Goal: Information Seeking & Learning: Learn about a topic

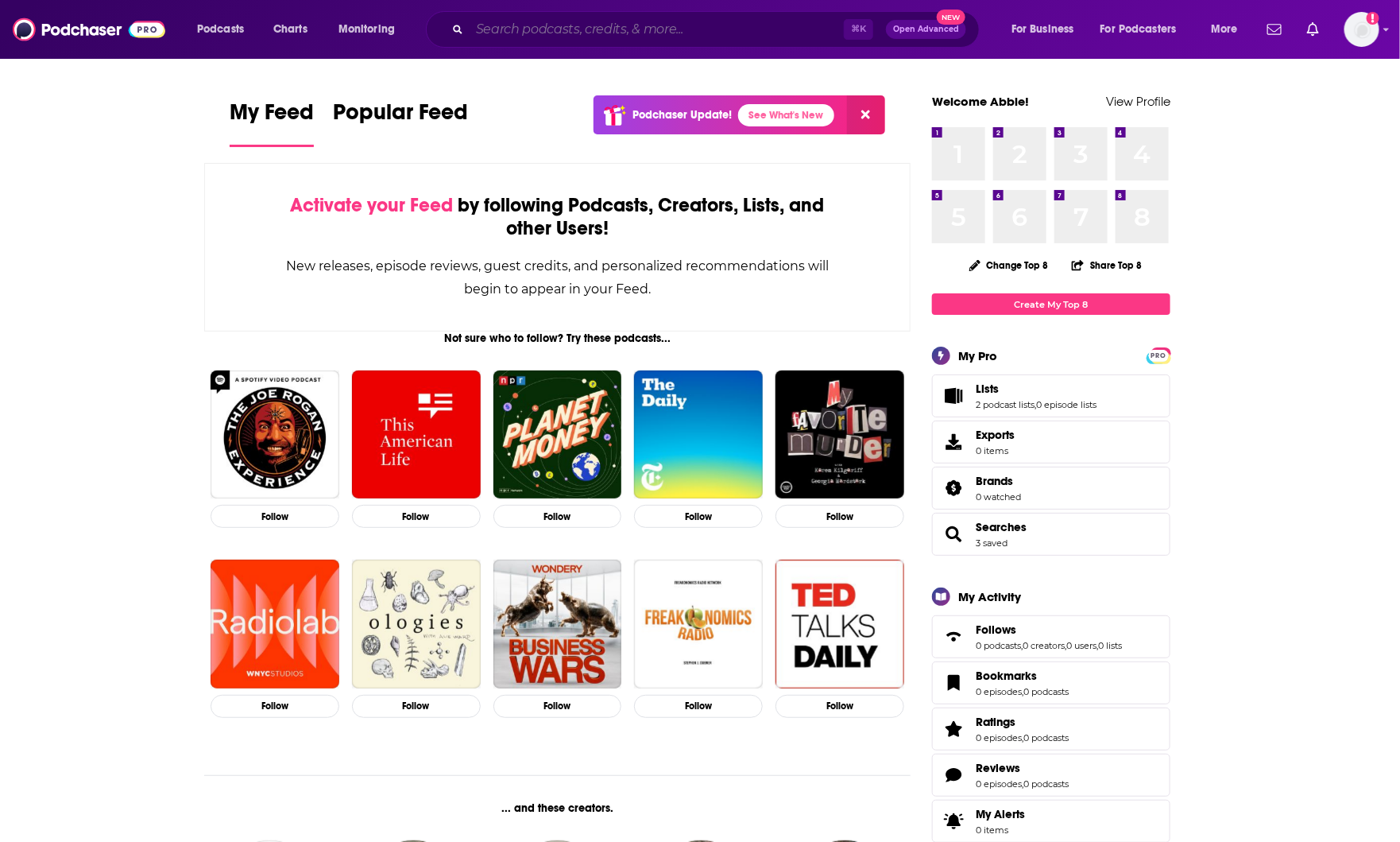
click at [549, 22] on input "Search podcasts, credits, & more..." at bounding box center [656, 29] width 374 height 25
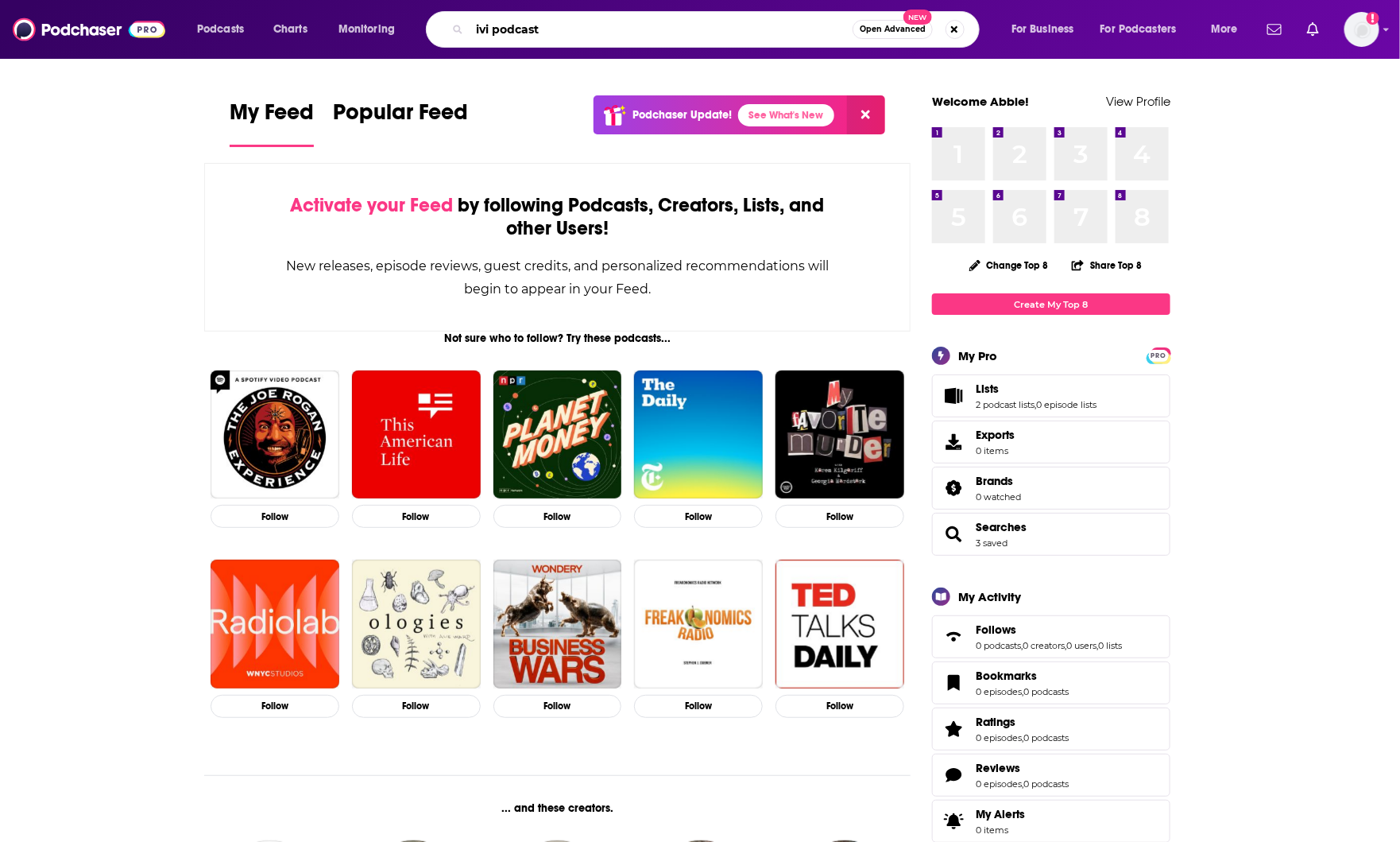
type input "ivi podcast"
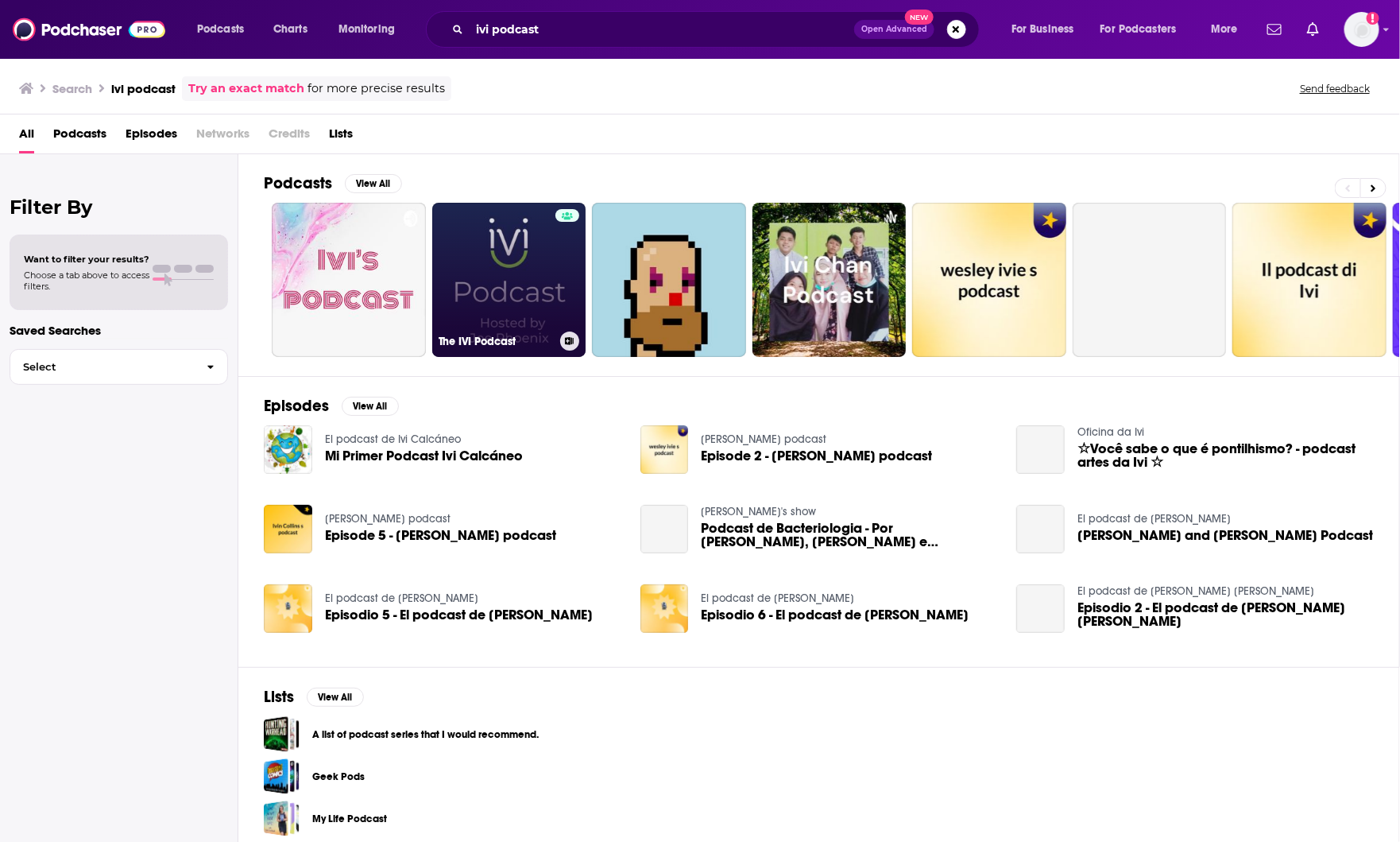
click at [490, 260] on link "The IVI Podcast" at bounding box center [510, 280] width 154 height 154
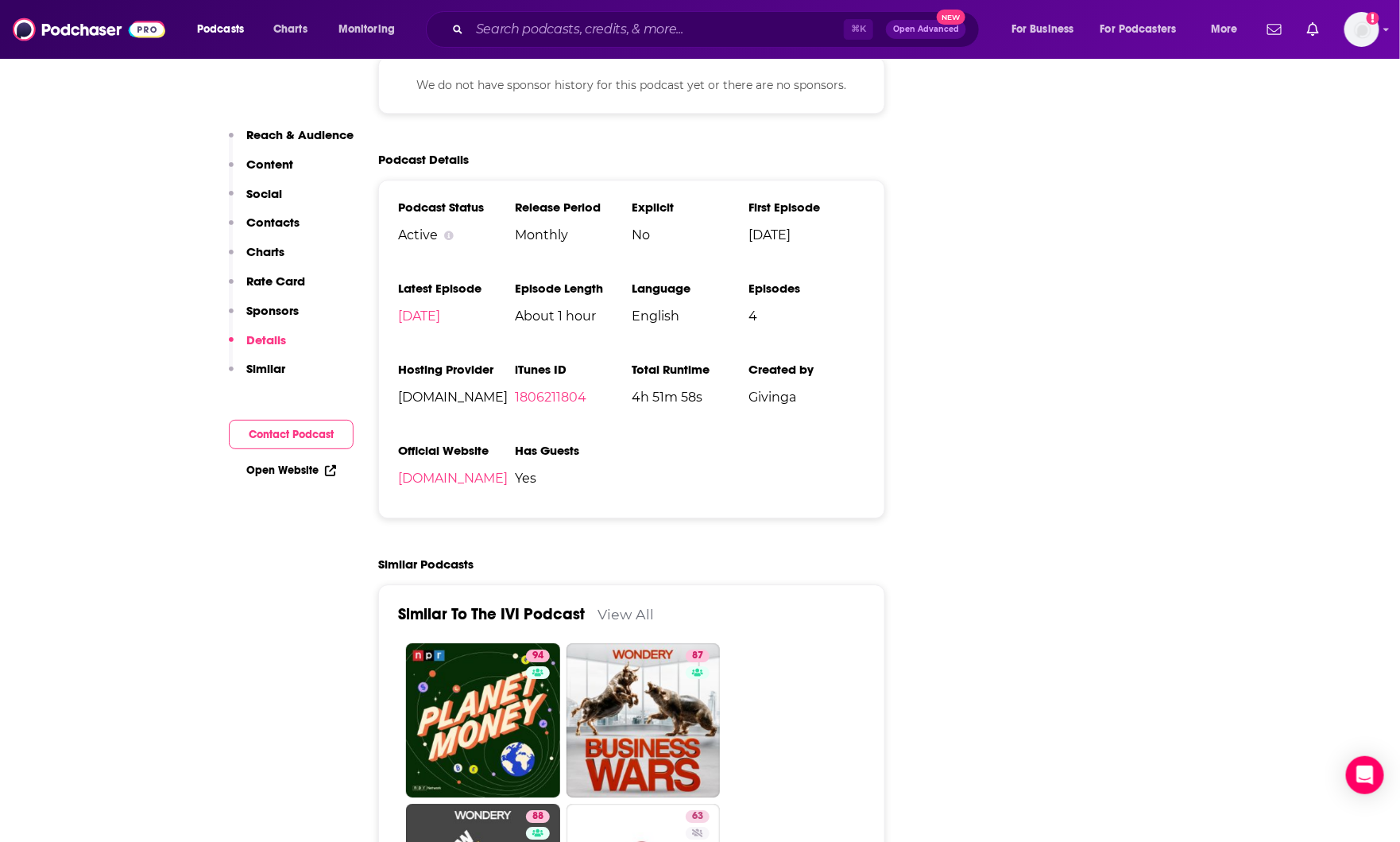
scroll to position [1798, 0]
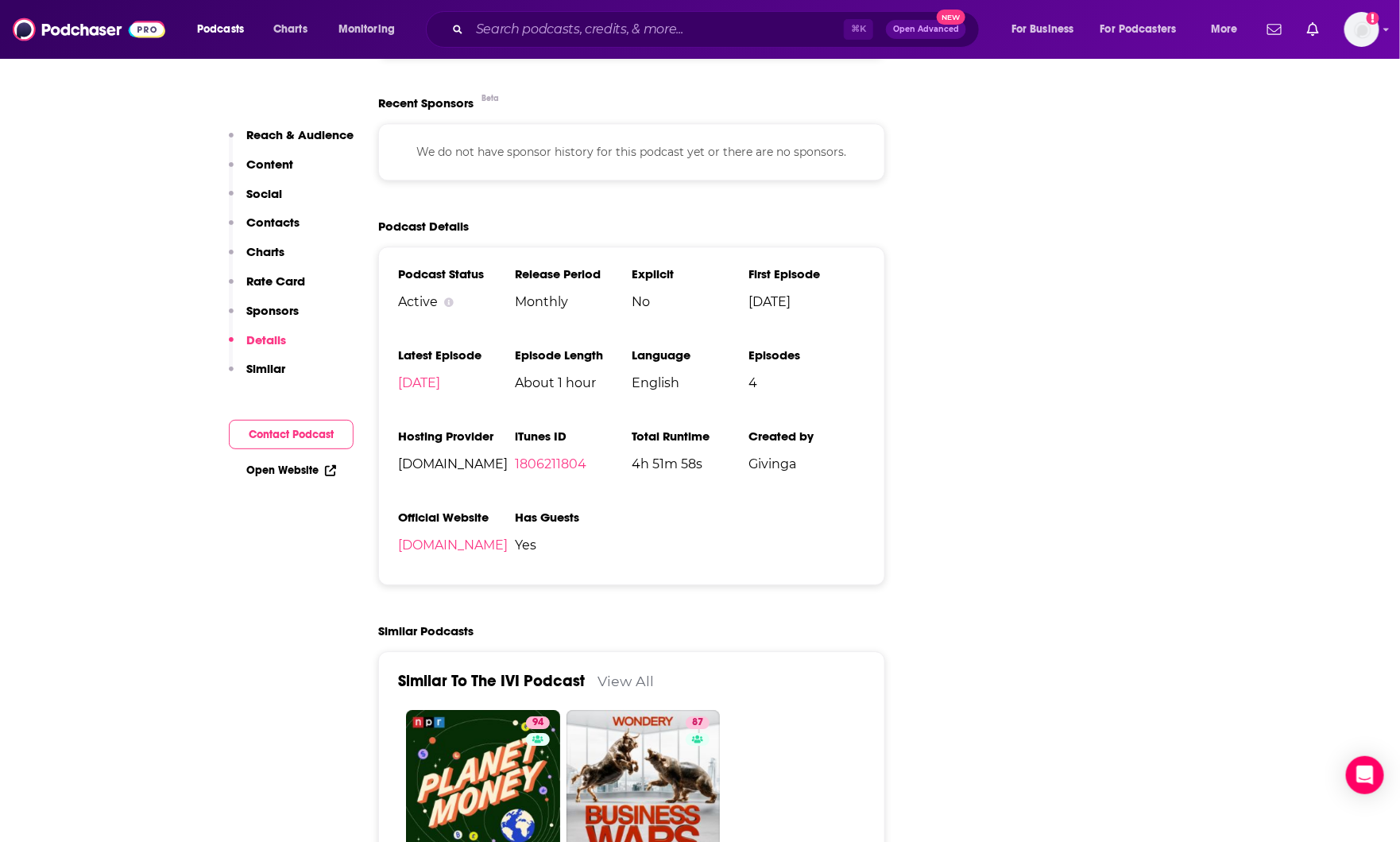
drag, startPoint x: 749, startPoint y: 302, endPoint x: 852, endPoint y: 302, distance: 103.0
click at [852, 302] on span "[DATE]" at bounding box center [806, 302] width 117 height 15
drag, startPoint x: 514, startPoint y: 387, endPoint x: 594, endPoint y: 387, distance: 80.0
click at [594, 386] on ul "Podcast Status Active Release Period Monthly Explicit No First Episode [DATE] L…" at bounding box center [631, 415] width 467 height 299
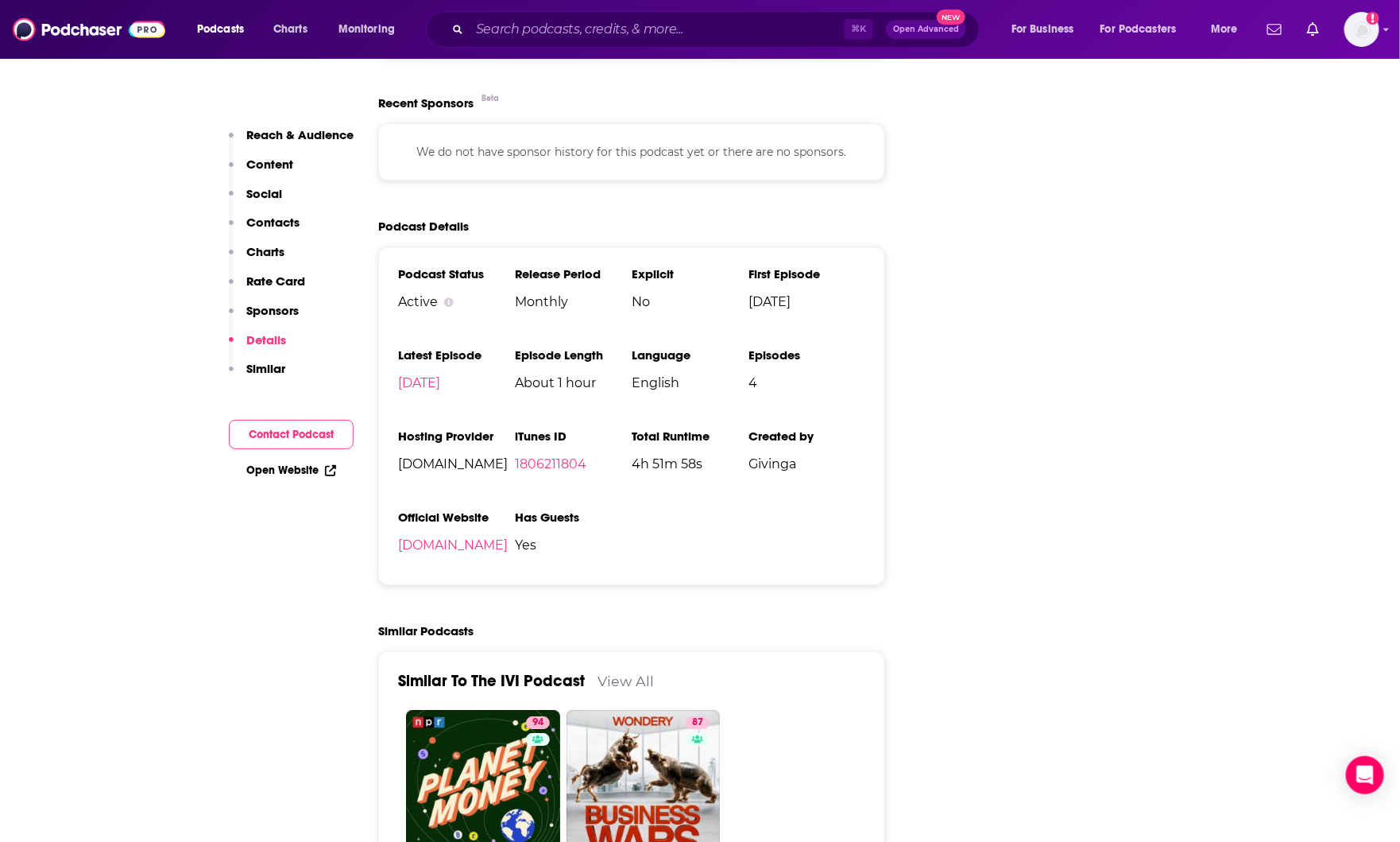
click at [594, 387] on span "About 1 hour" at bounding box center [573, 382] width 117 height 15
click at [523, 548] on span "Yes" at bounding box center [573, 545] width 117 height 15
click at [661, 561] on ul "Podcast Status Active Release Period Monthly Explicit No First Episode [DATE] L…" at bounding box center [631, 415] width 467 height 299
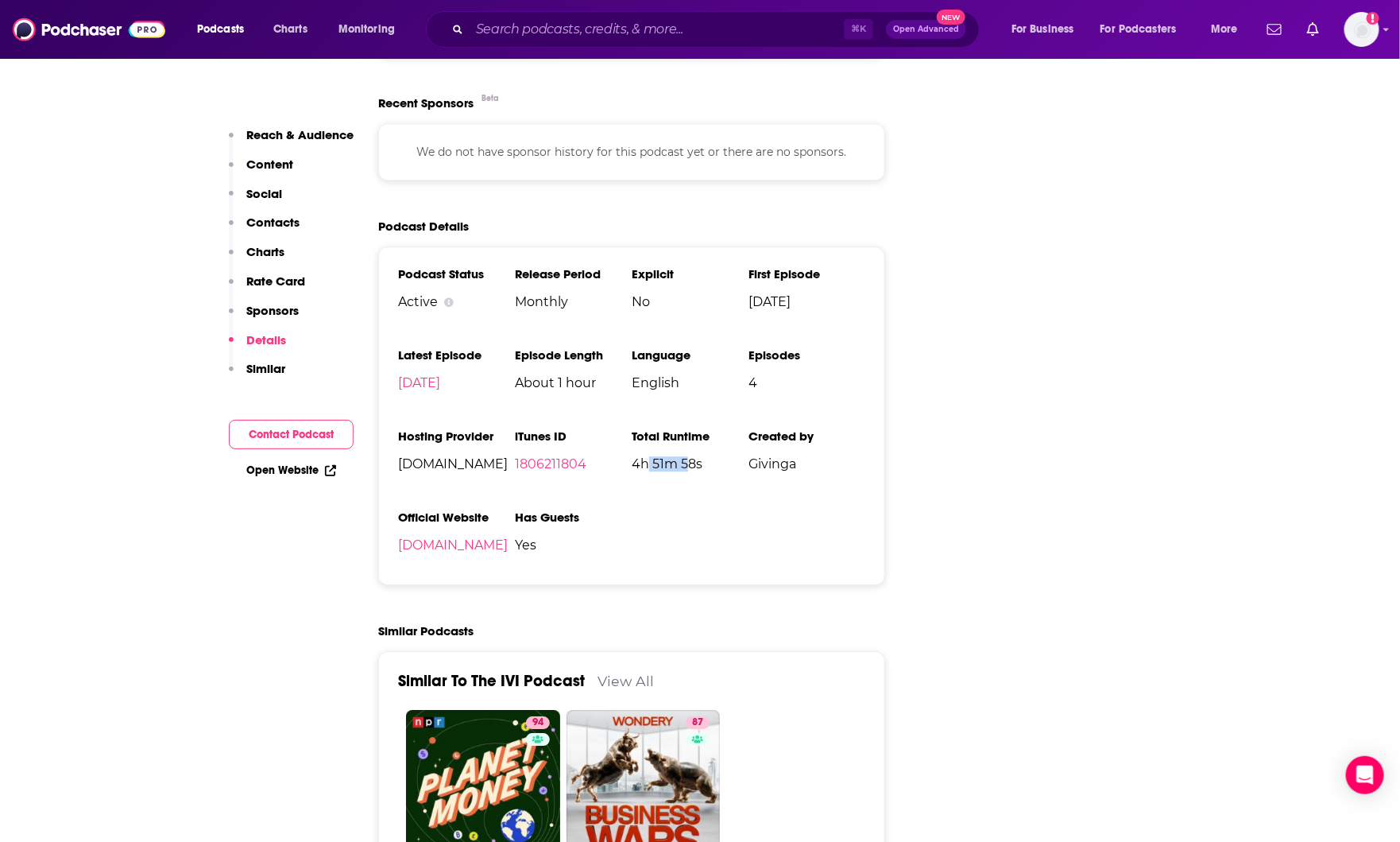
drag, startPoint x: 645, startPoint y: 462, endPoint x: 703, endPoint y: 472, distance: 58.9
click at [703, 471] on span "4h 51m 58s" at bounding box center [689, 464] width 117 height 15
drag, startPoint x: 739, startPoint y: 382, endPoint x: 784, endPoint y: 383, distance: 45.0
click at [784, 383] on ul "Podcast Status Active Release Period Monthly Explicit No First Episode [DATE] L…" at bounding box center [631, 415] width 467 height 299
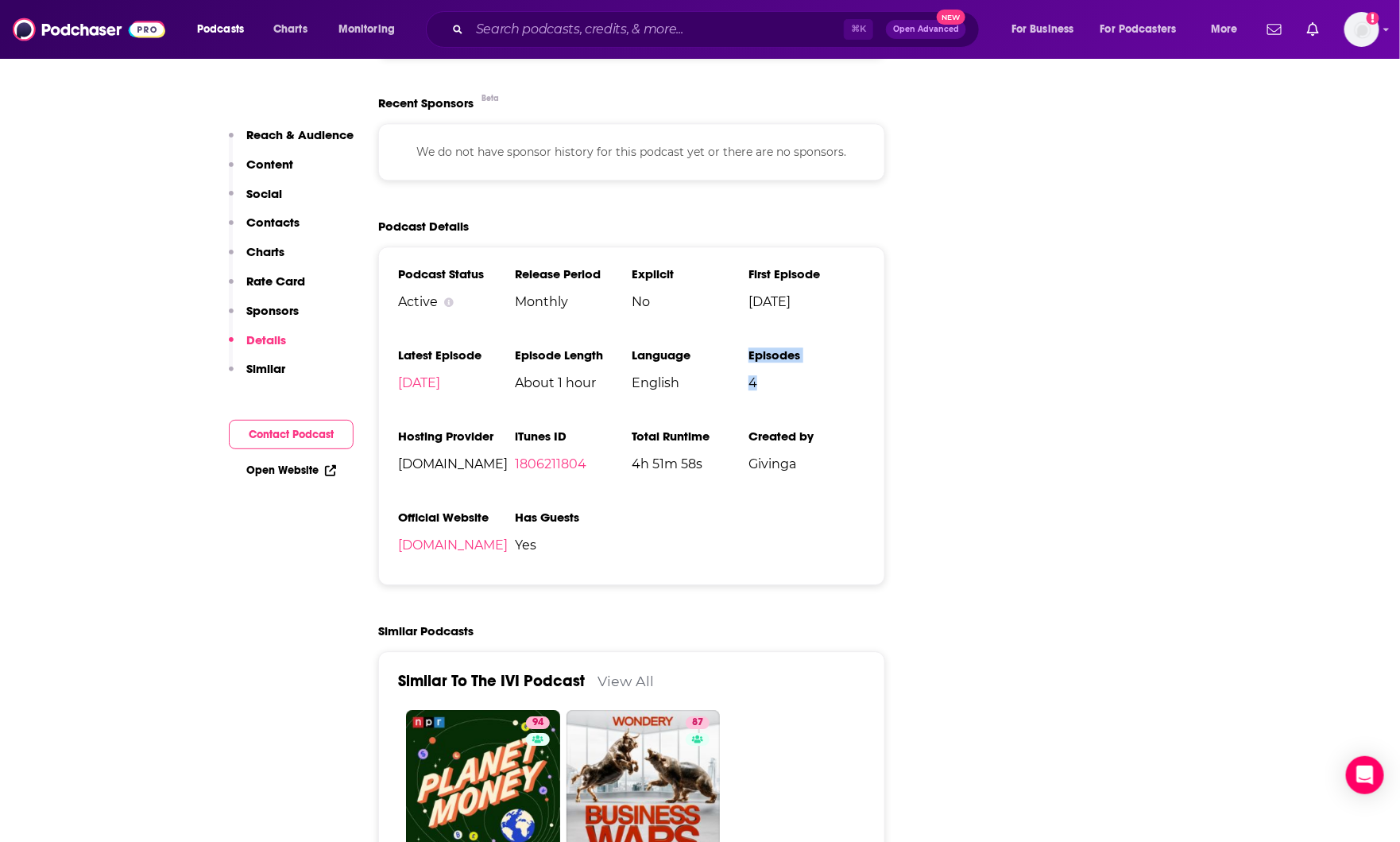
click at [784, 383] on span "4" at bounding box center [806, 382] width 117 height 15
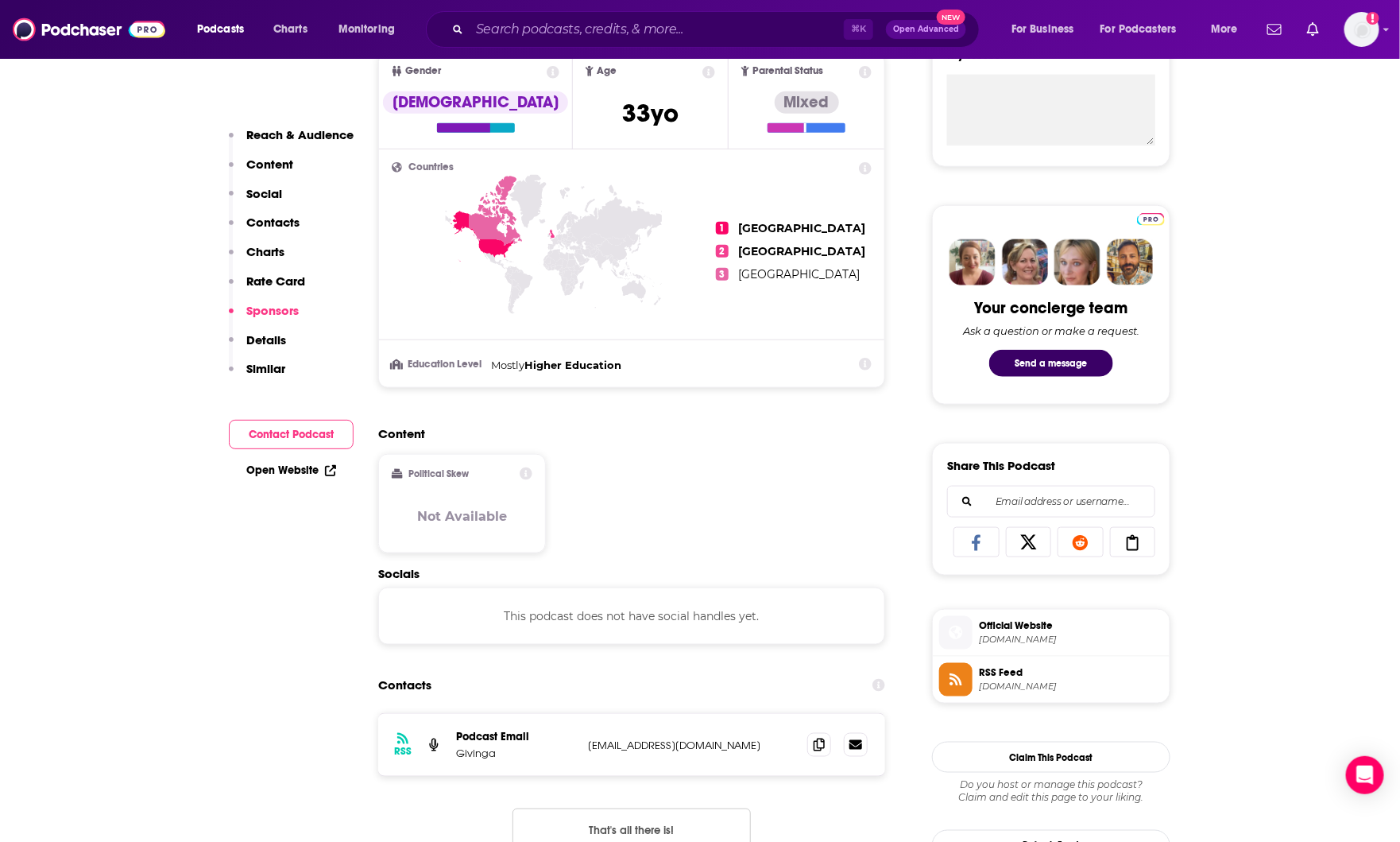
scroll to position [74, 0]
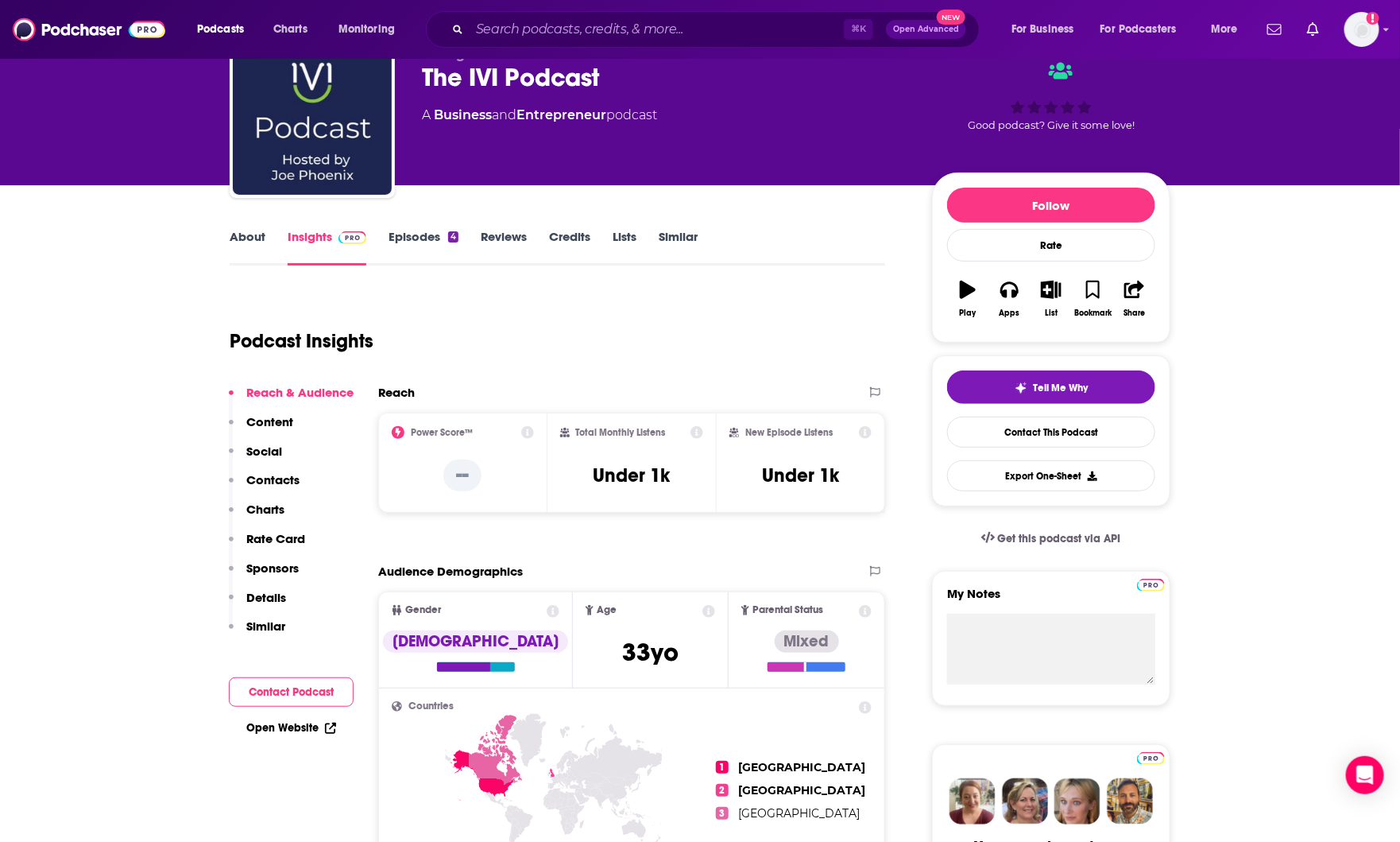
click at [434, 255] on link "Episodes 4" at bounding box center [423, 247] width 70 height 37
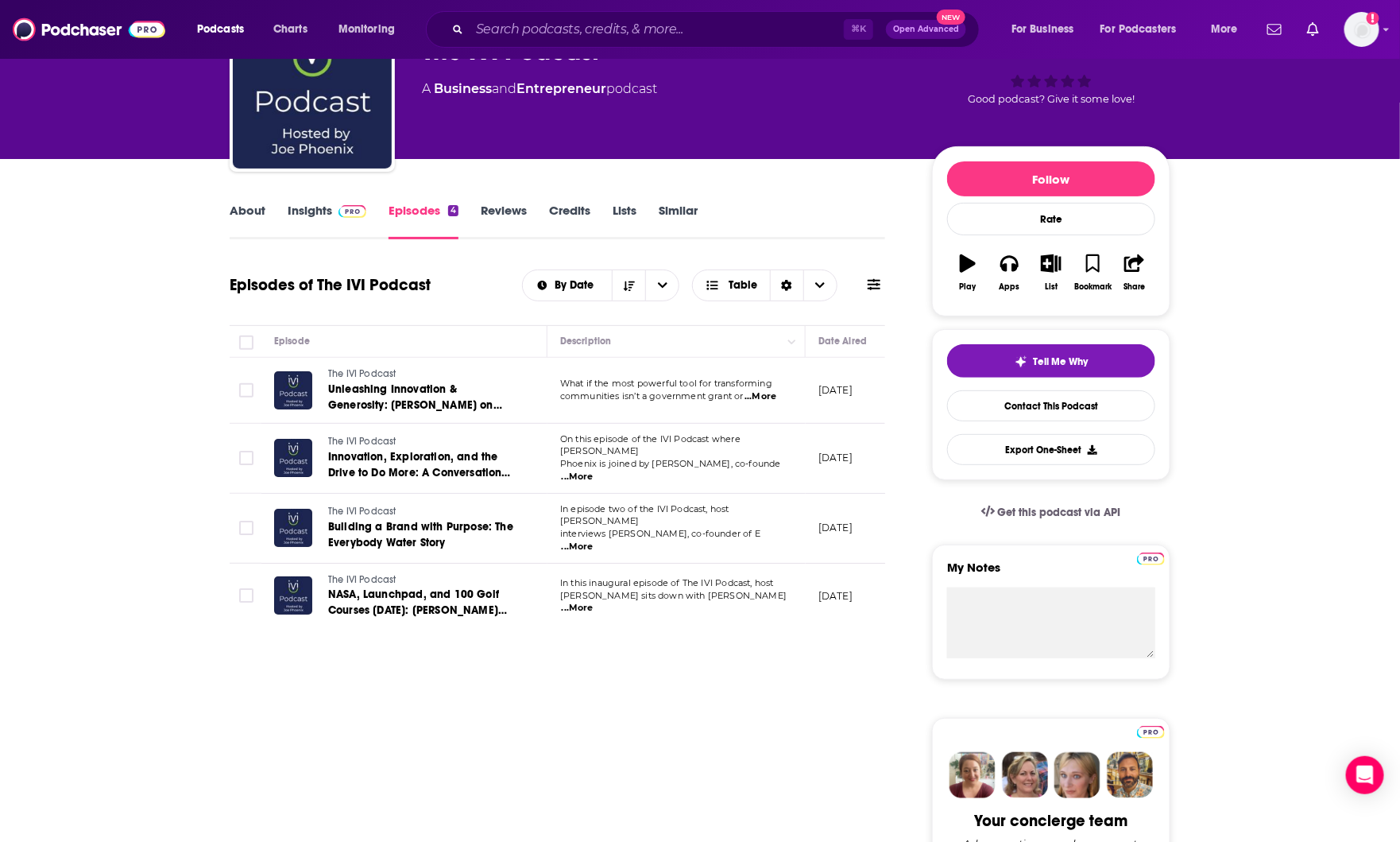
click at [326, 213] on link "Insights" at bounding box center [327, 221] width 79 height 37
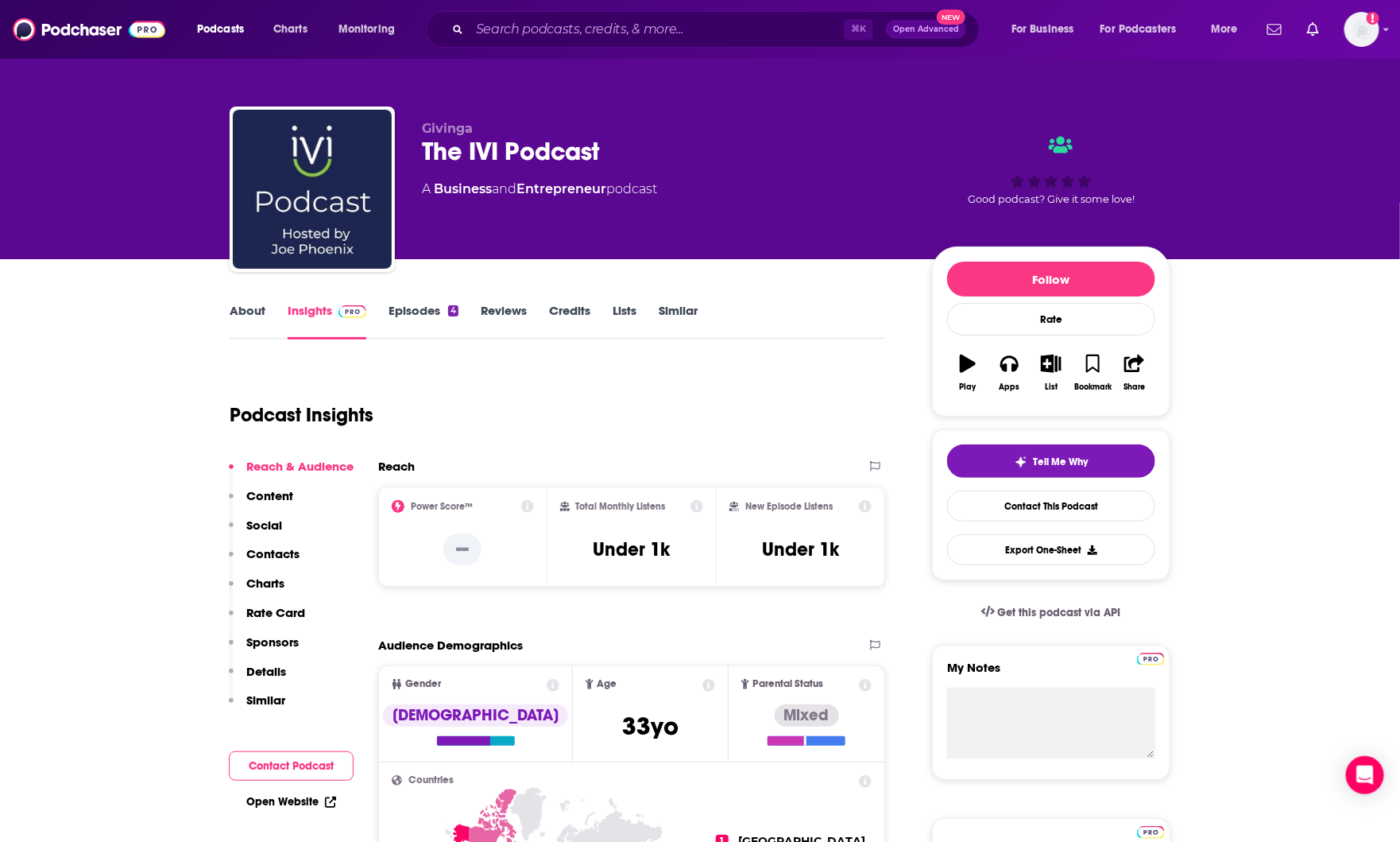
click at [245, 305] on link "About" at bounding box center [247, 321] width 36 height 37
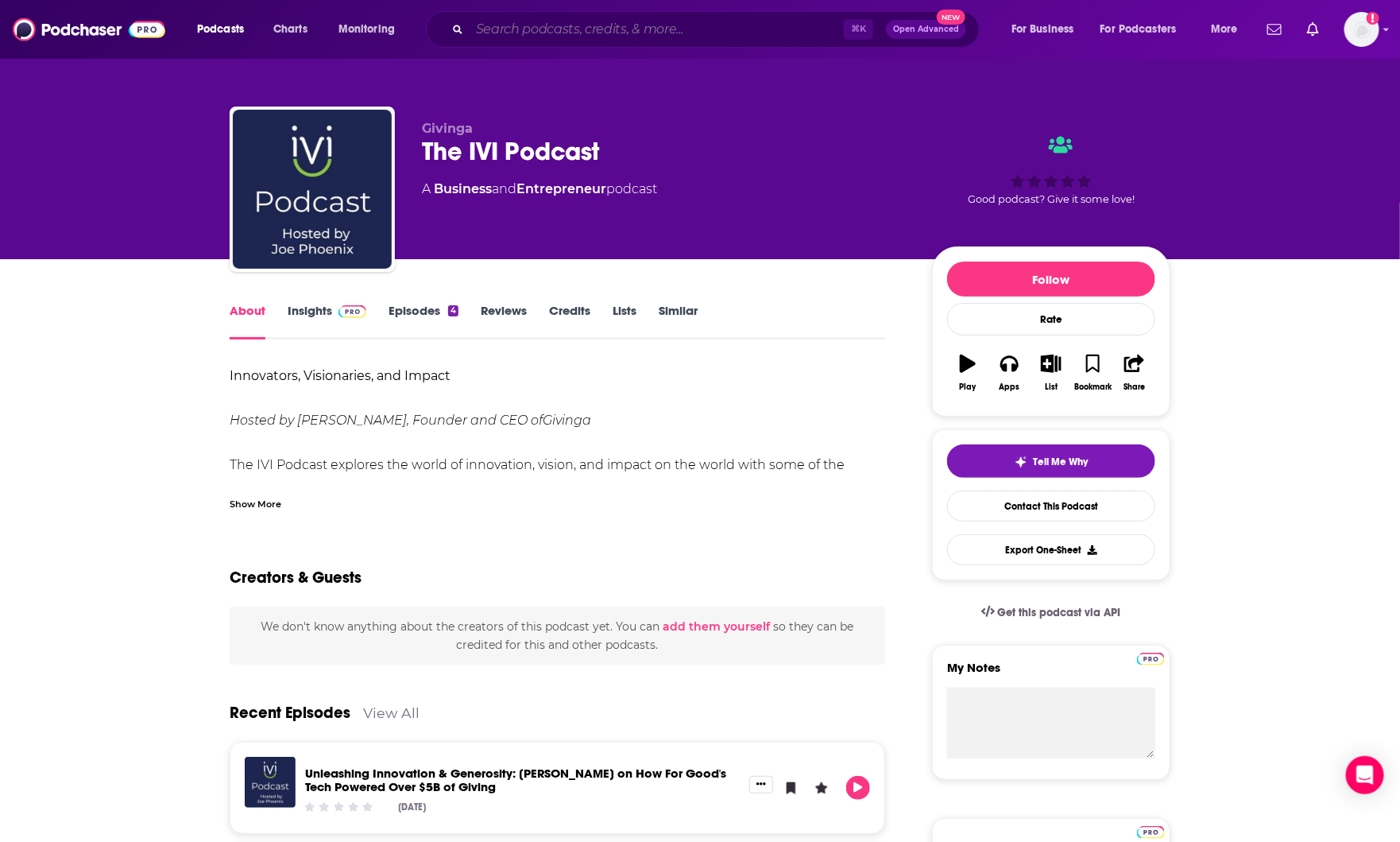
click at [495, 28] on input "Search podcasts, credits, & more..." at bounding box center [656, 29] width 374 height 25
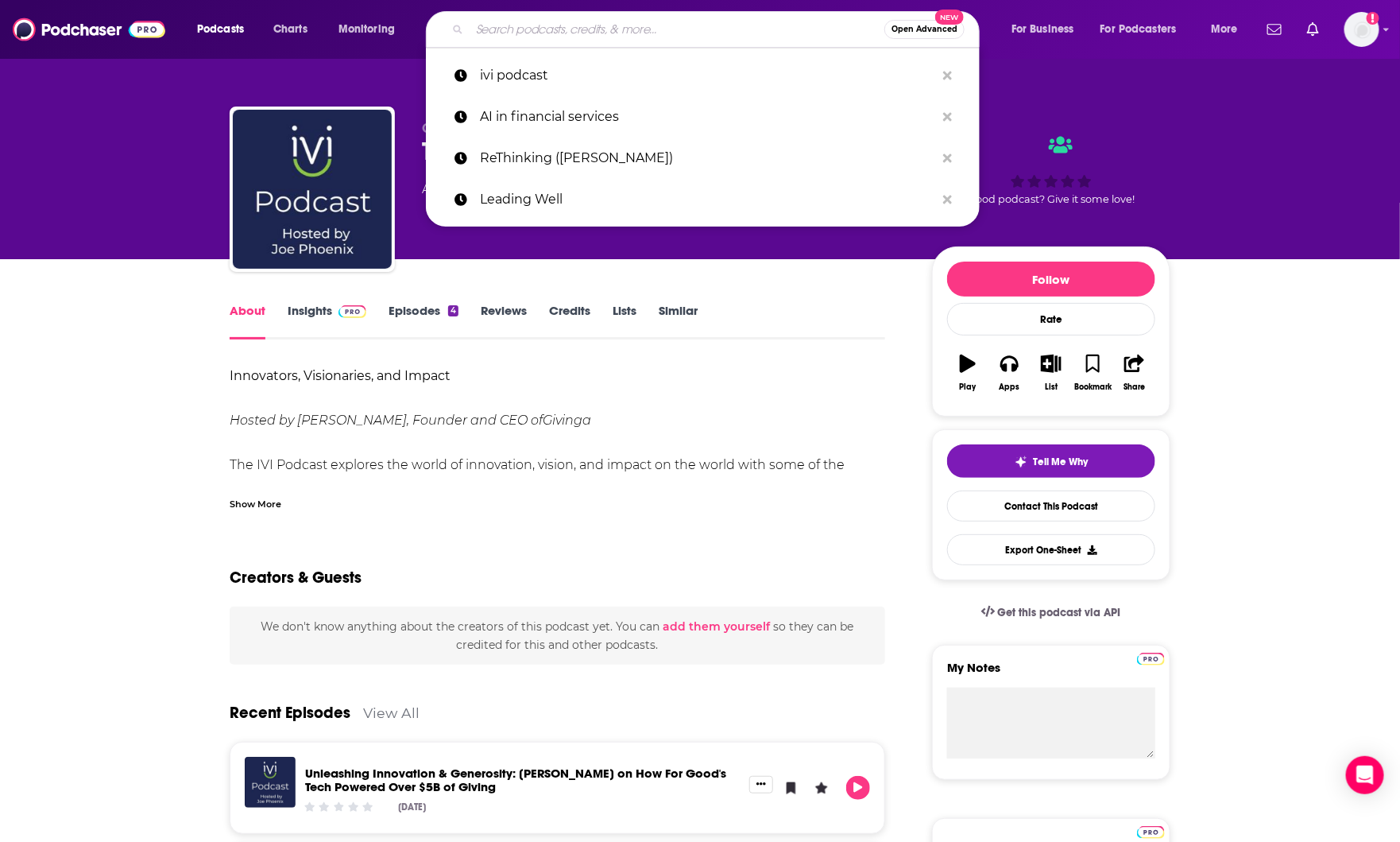
paste input "HR Happy Hour"
type input "HR Happy Hour"
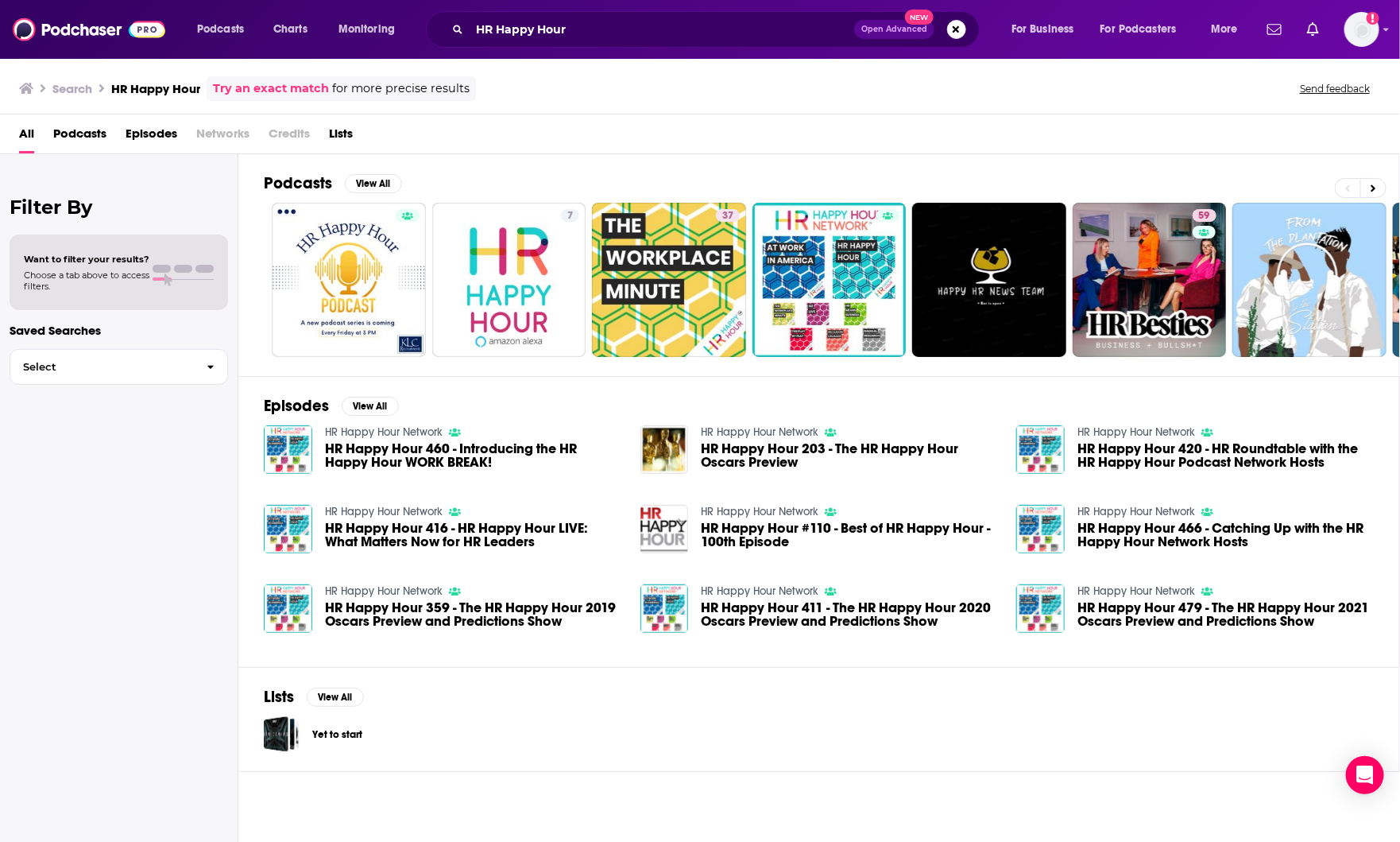
click at [140, 633] on div "Filter By Want to filter your results? Choose a tab above to access filters. Sa…" at bounding box center [119, 575] width 238 height 842
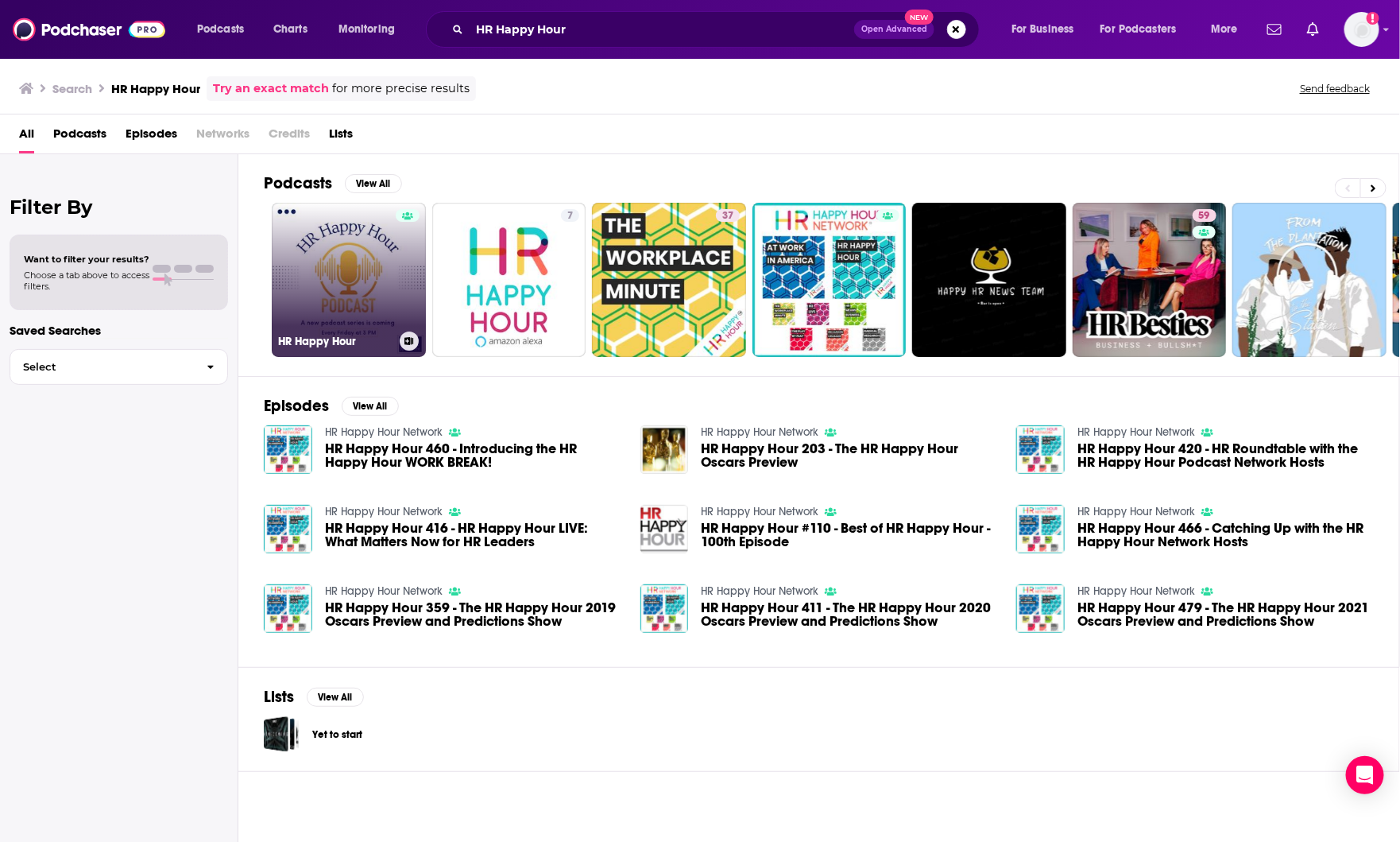
click at [293, 274] on link "HR Happy Hour" at bounding box center [349, 280] width 154 height 154
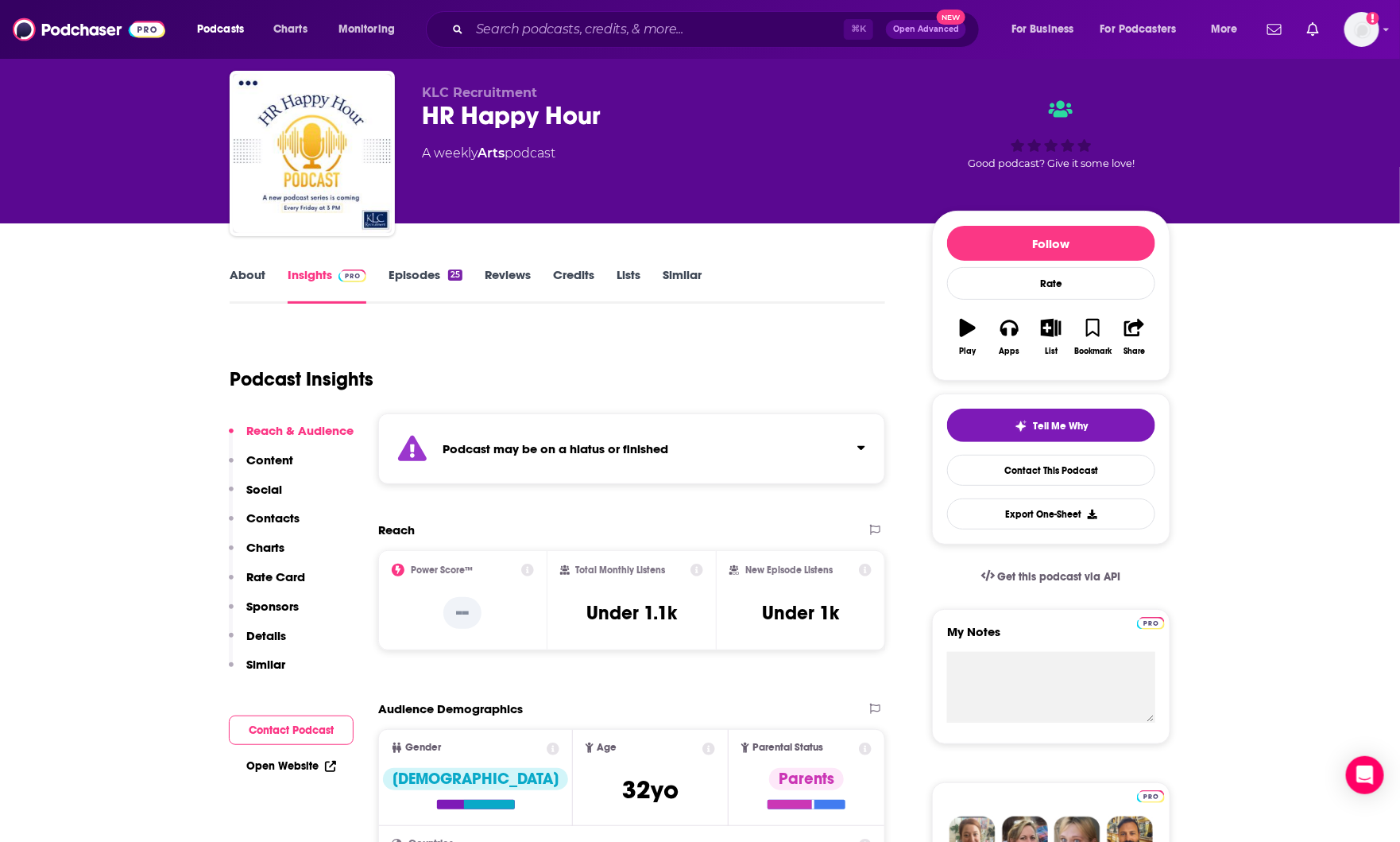
scroll to position [38, 0]
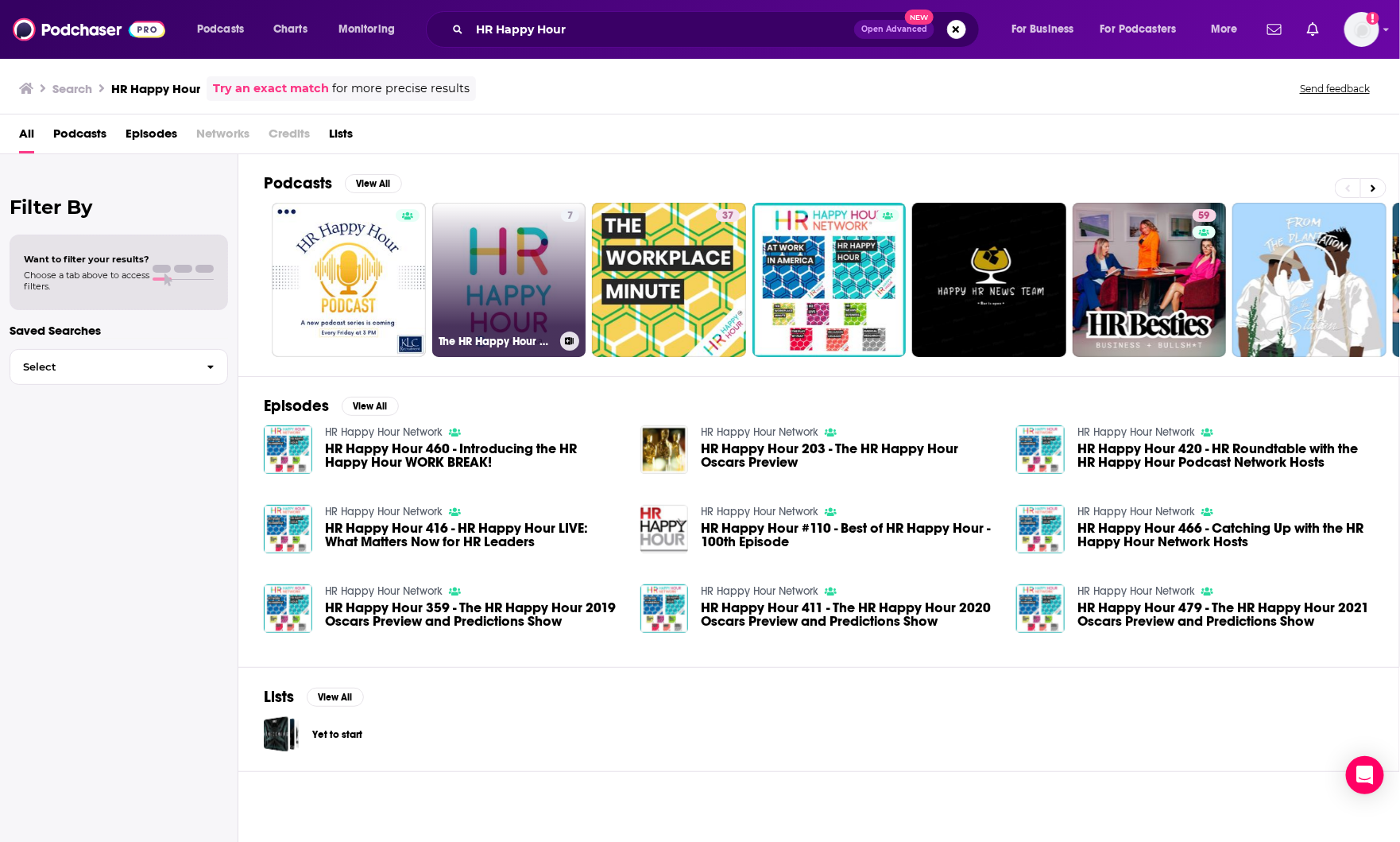
click at [518, 276] on link "7 The HR Happy Hour on Alexa" at bounding box center [510, 280] width 154 height 154
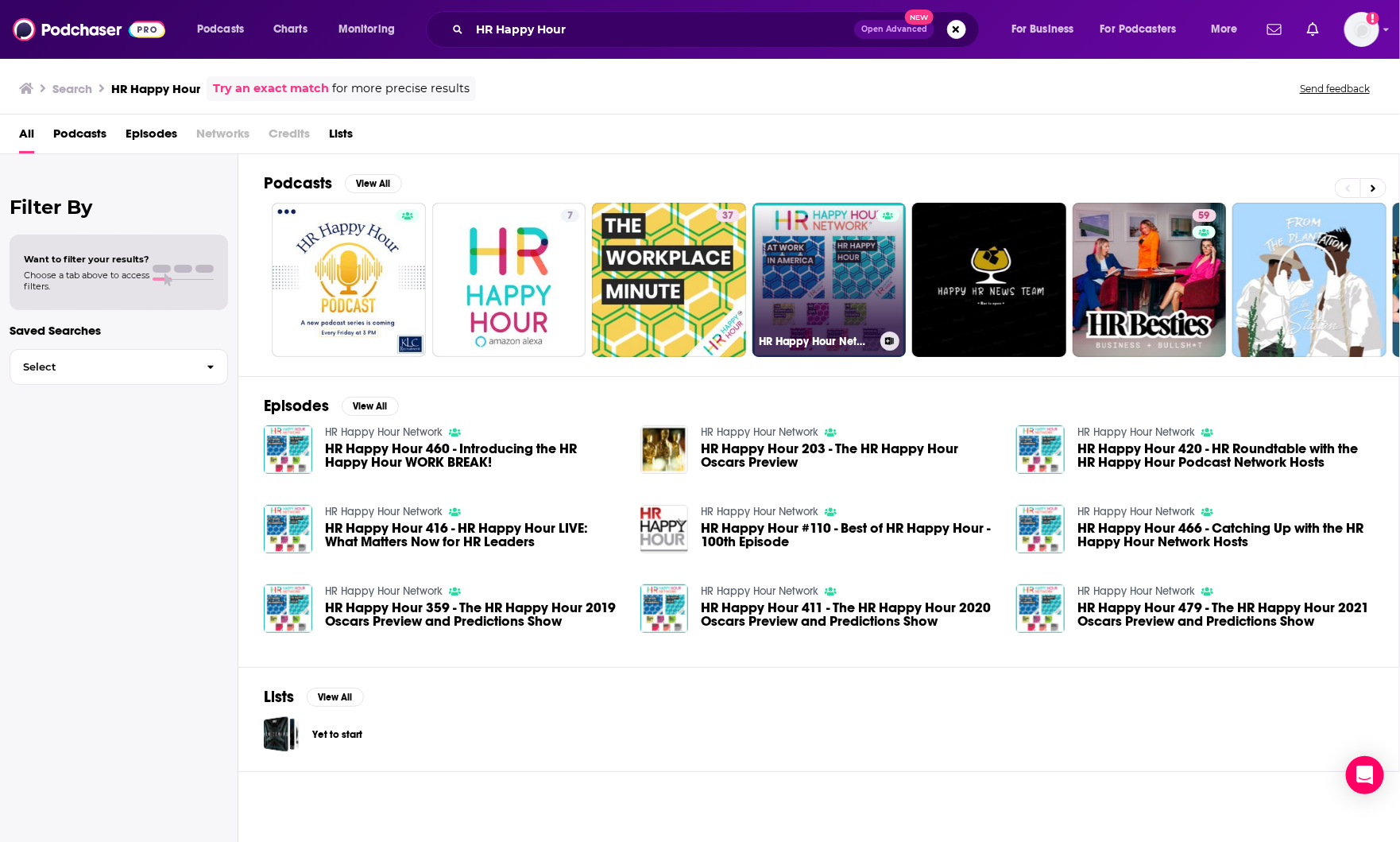
click at [818, 260] on link "HR Happy Hour Network" at bounding box center [830, 280] width 154 height 154
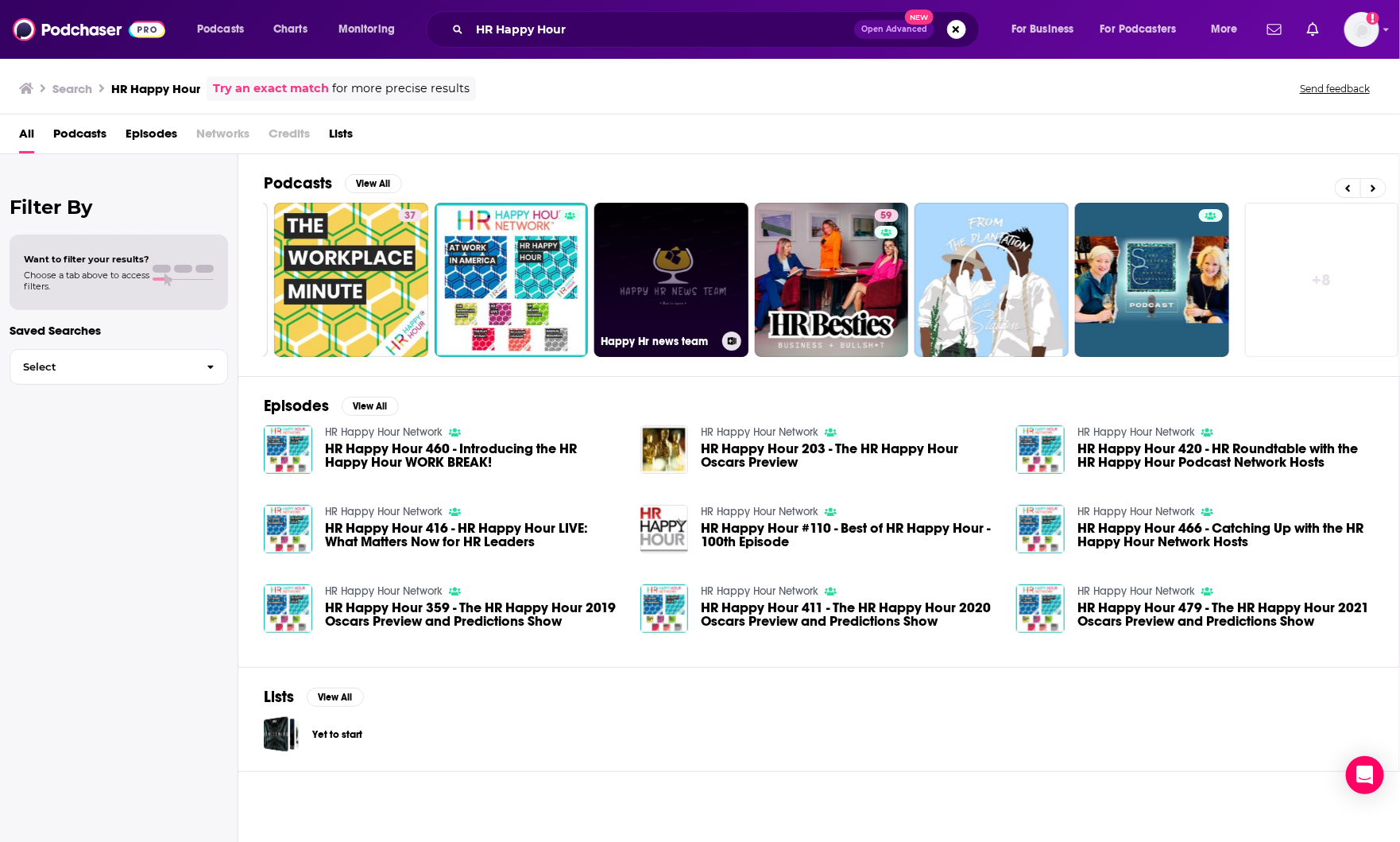
scroll to position [0, 323]
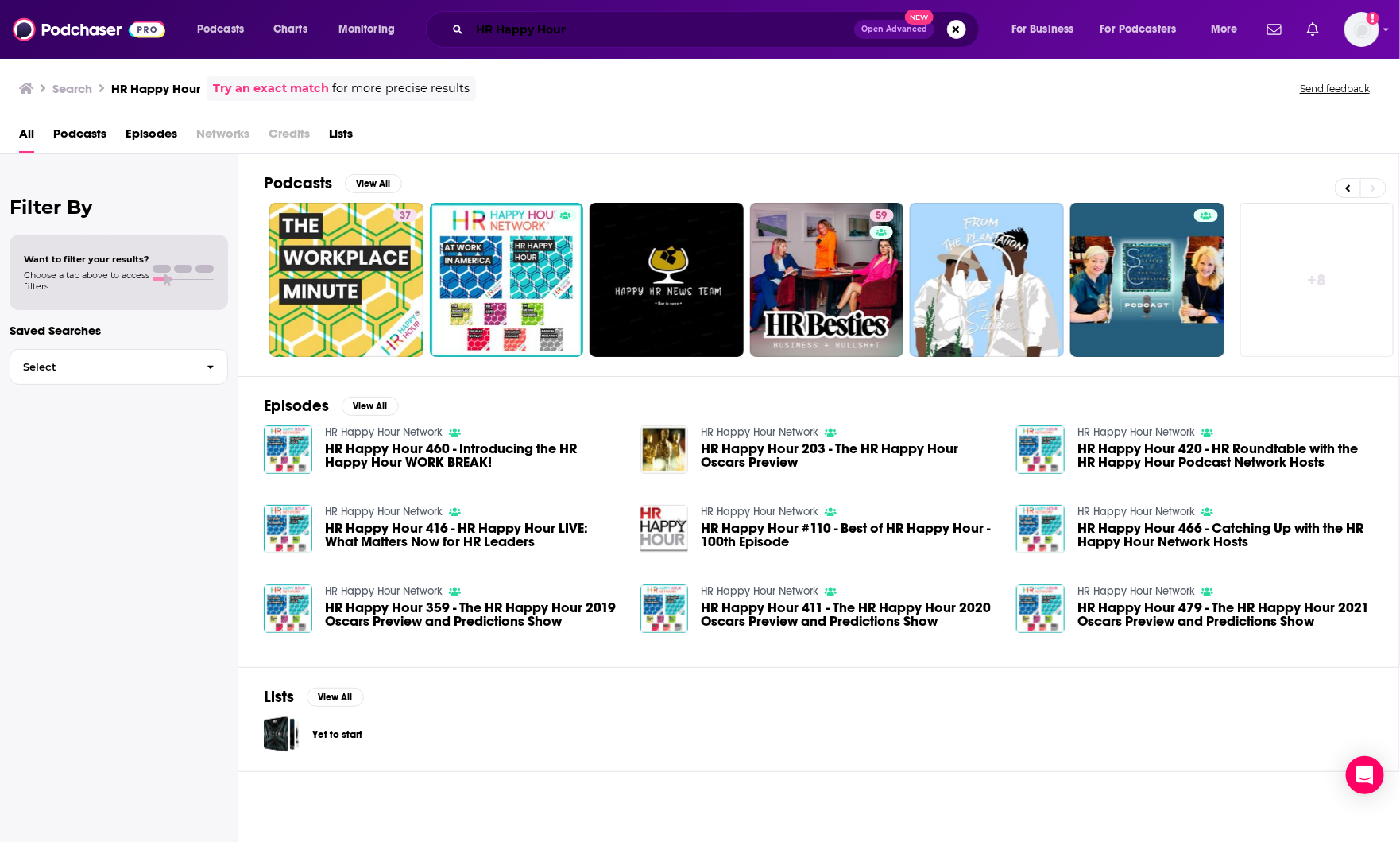
click at [546, 27] on input "HR Happy Hour" at bounding box center [661, 29] width 385 height 25
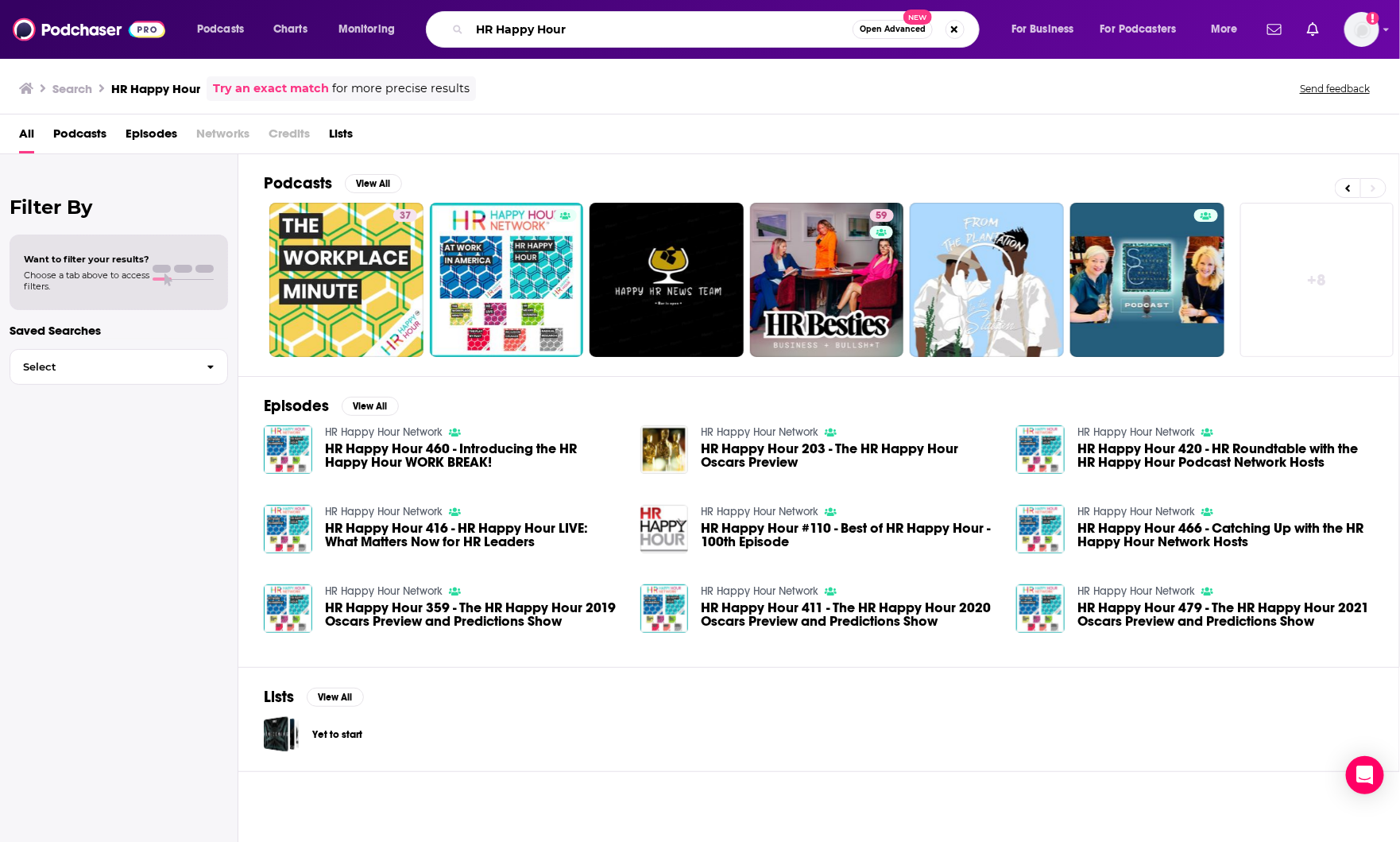
click at [546, 27] on input "HR Happy Hour" at bounding box center [661, 29] width 383 height 25
paste input "Works"
type input "HR Works"
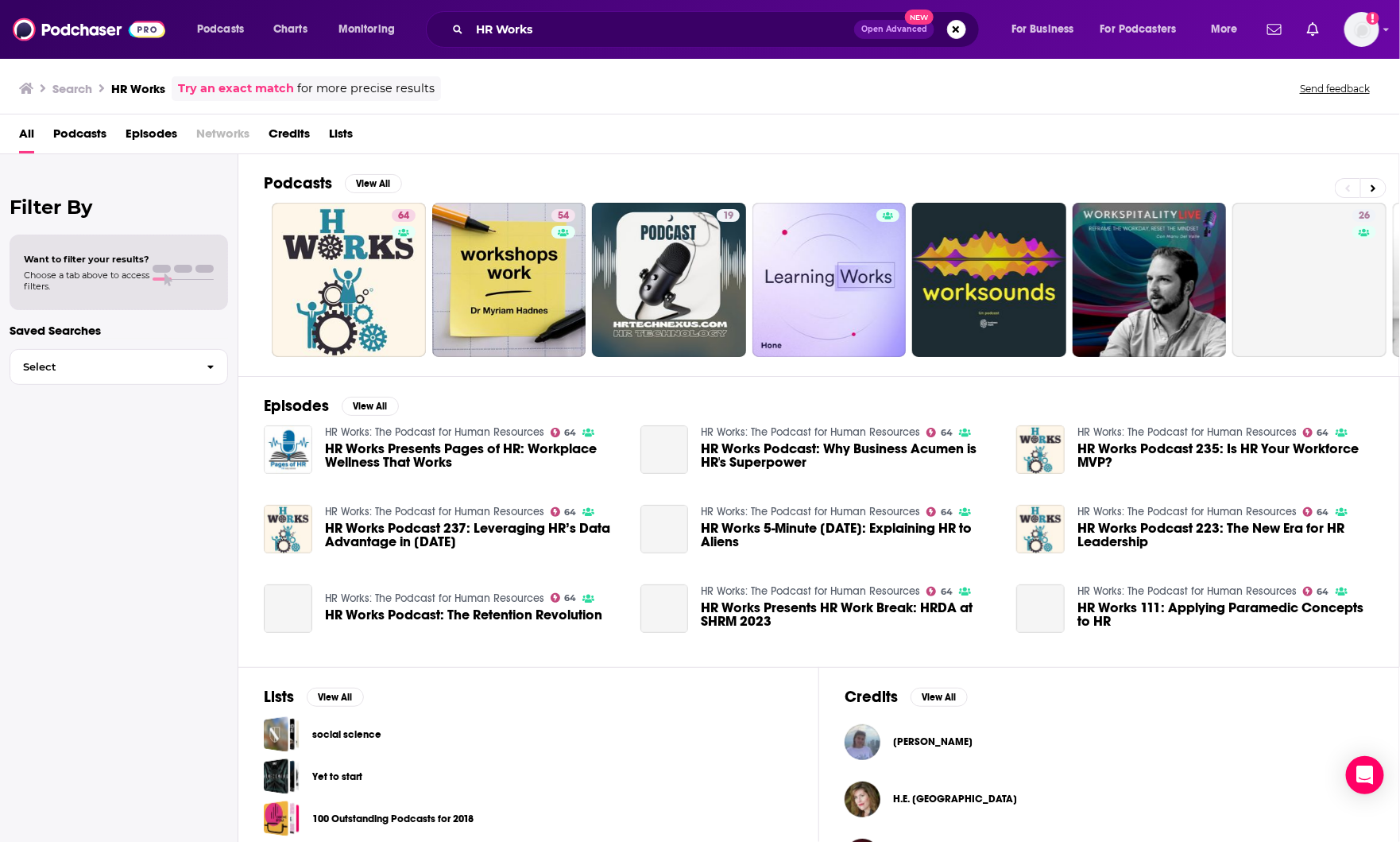
click at [613, 164] on div "Podcasts View All 64 54 19 26 5 + 60" at bounding box center [832, 265] width 1136 height 221
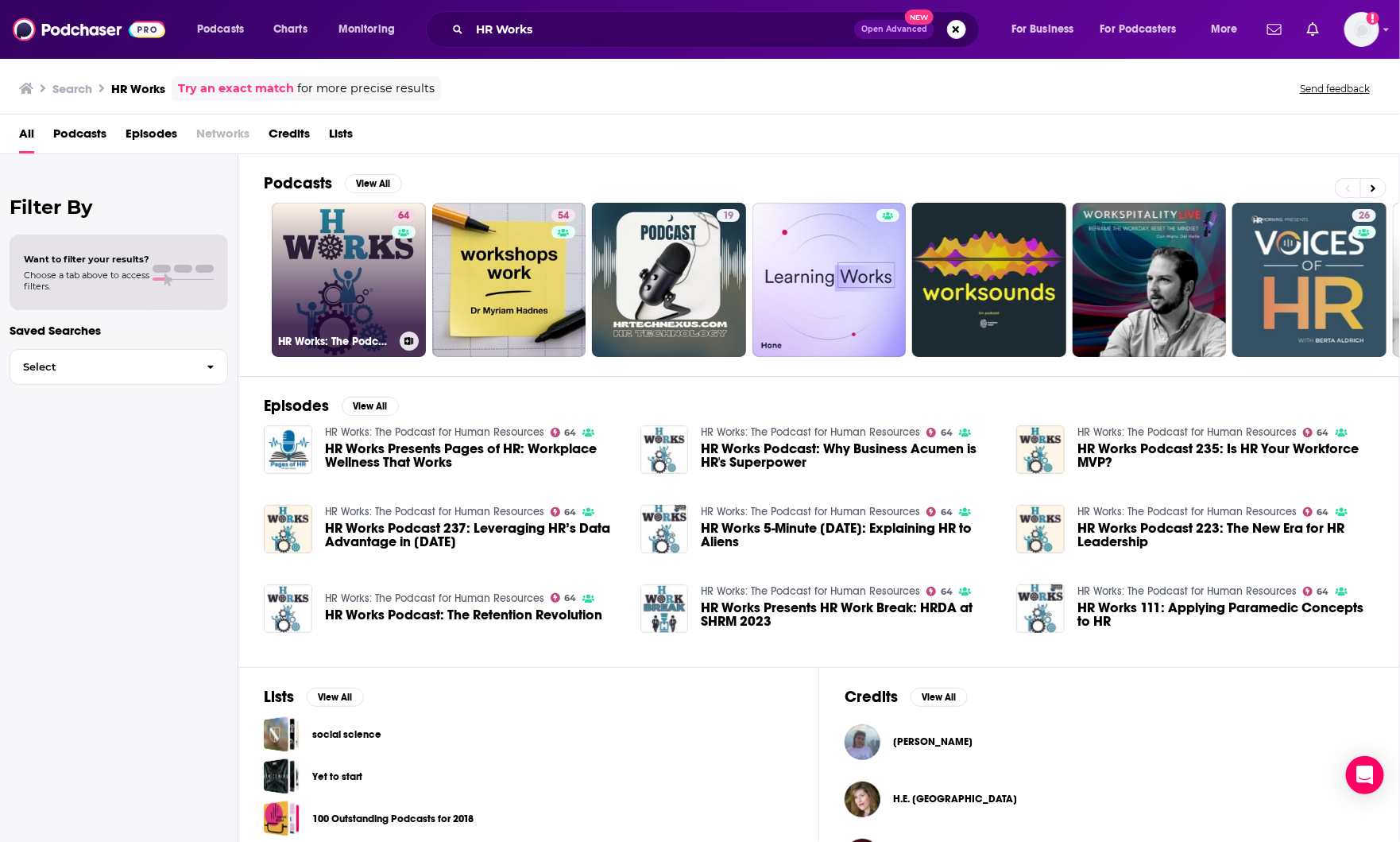
click at [350, 246] on link "64 HR Works: The Podcast for Human Resources" at bounding box center [349, 280] width 154 height 154
click at [330, 236] on link "64 HR Works: The Podcast for Human Resources" at bounding box center [349, 280] width 154 height 154
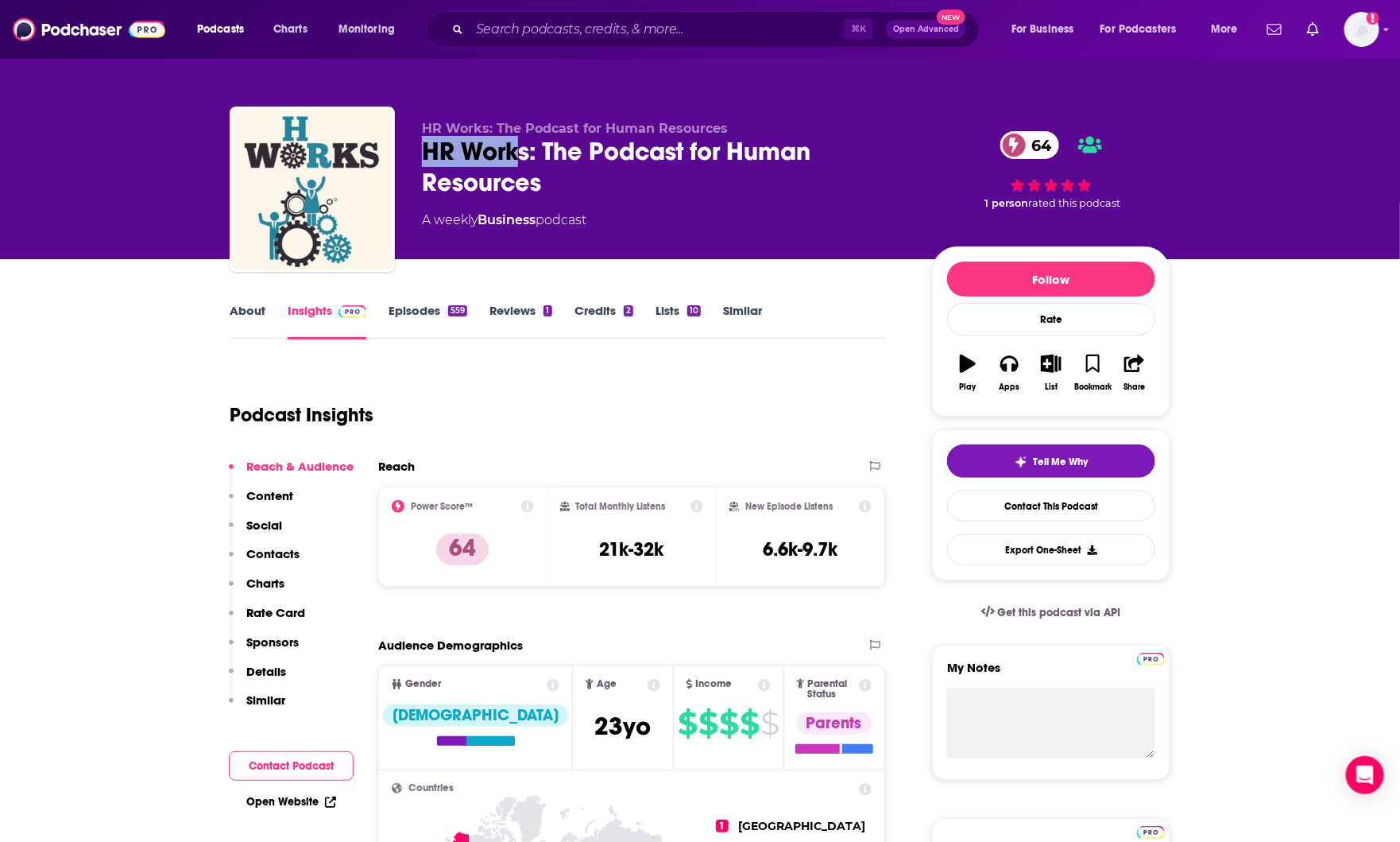
drag, startPoint x: 428, startPoint y: 149, endPoint x: 531, endPoint y: 159, distance: 103.5
click at [530, 159] on div "HR Works: The Podcast for Human Resources 64" at bounding box center [664, 167] width 485 height 62
click at [531, 159] on div "HR Works: The Podcast for Human Resources 64" at bounding box center [664, 167] width 485 height 62
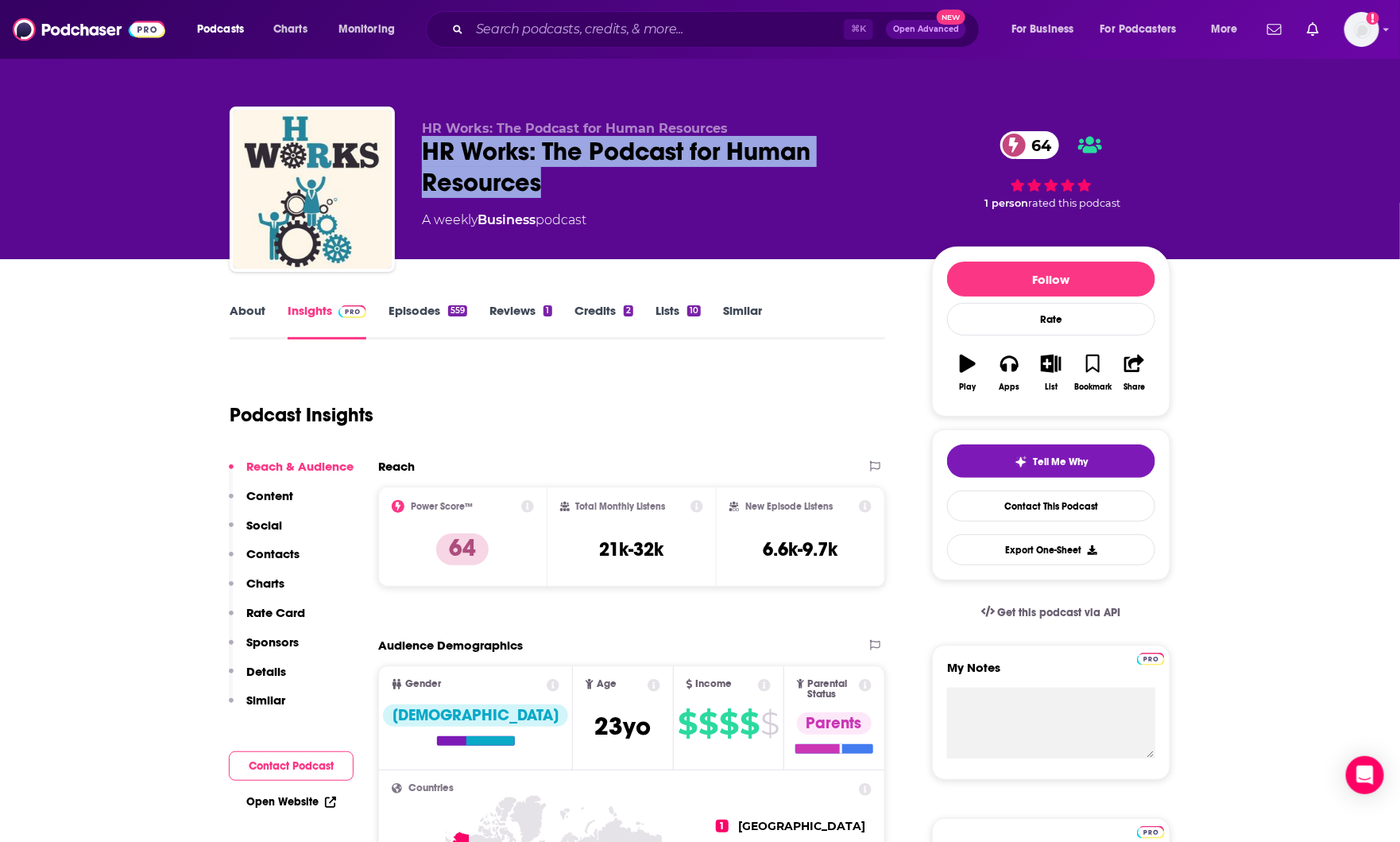
drag, startPoint x: 425, startPoint y: 149, endPoint x: 569, endPoint y: 174, distance: 146.2
click at [569, 174] on div "HR Works: The Podcast for Human Resources 64" at bounding box center [664, 167] width 485 height 62
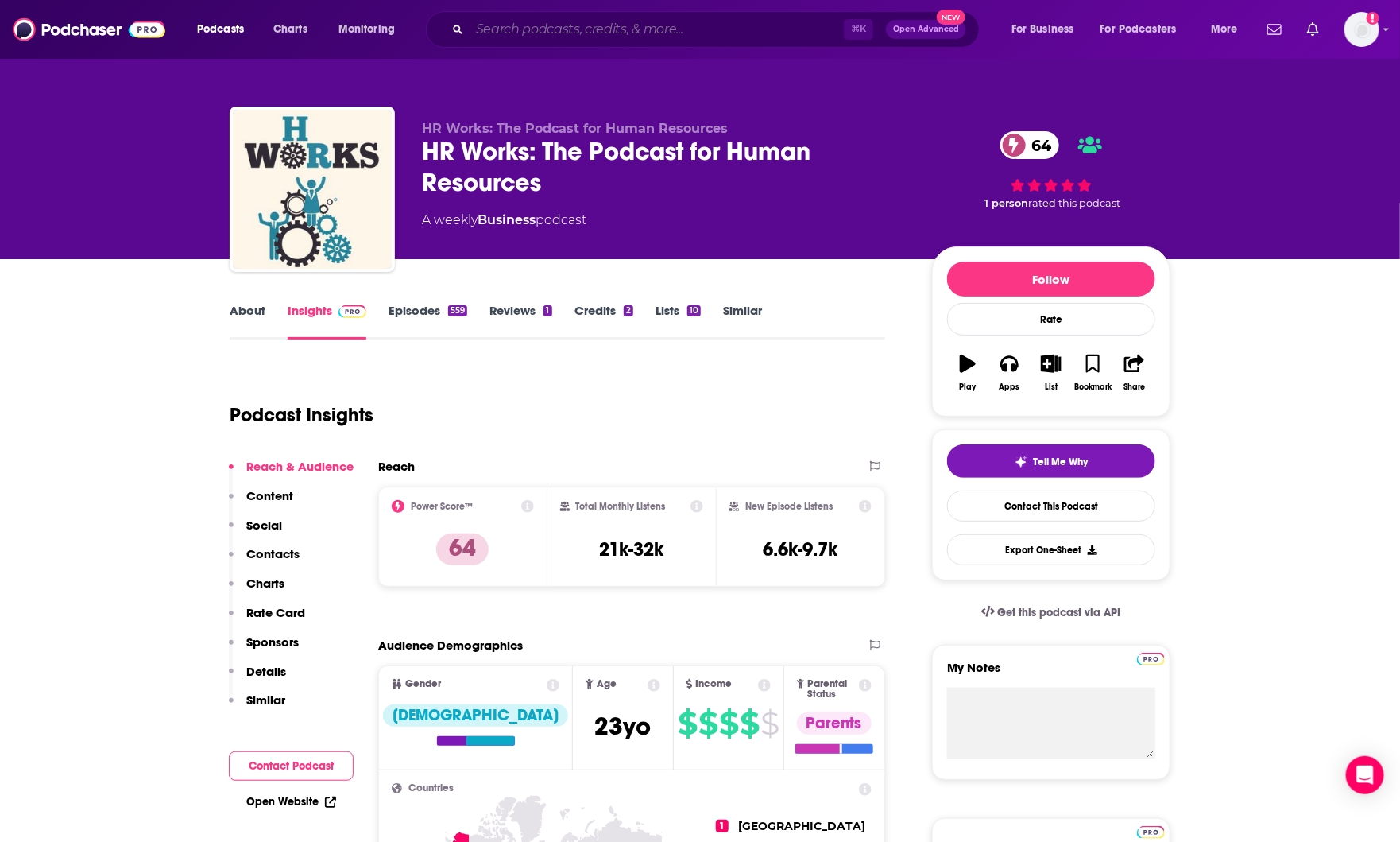
click at [503, 18] on input "Search podcasts, credits, & more..." at bounding box center [656, 29] width 374 height 25
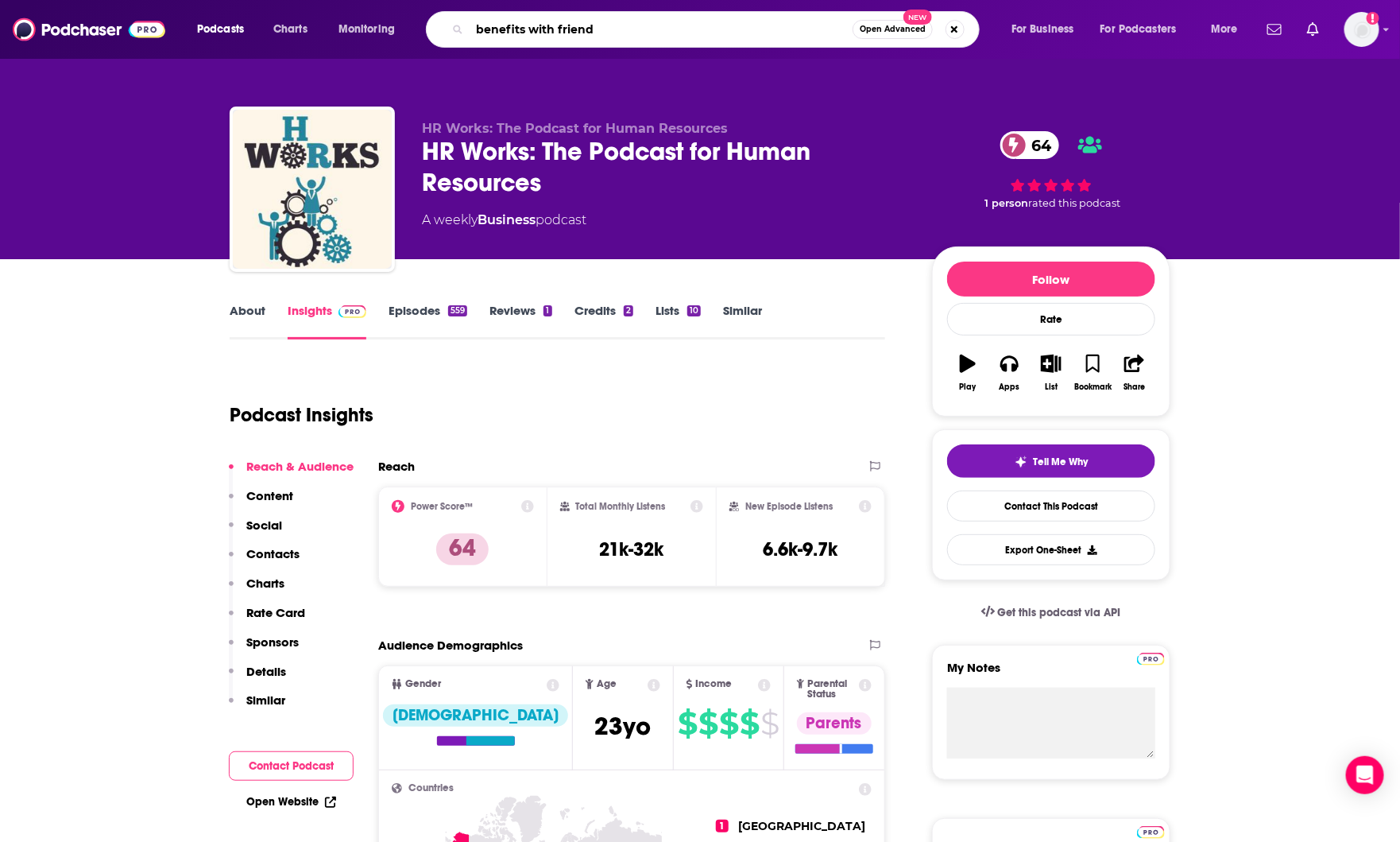
type input "benefits with friends"
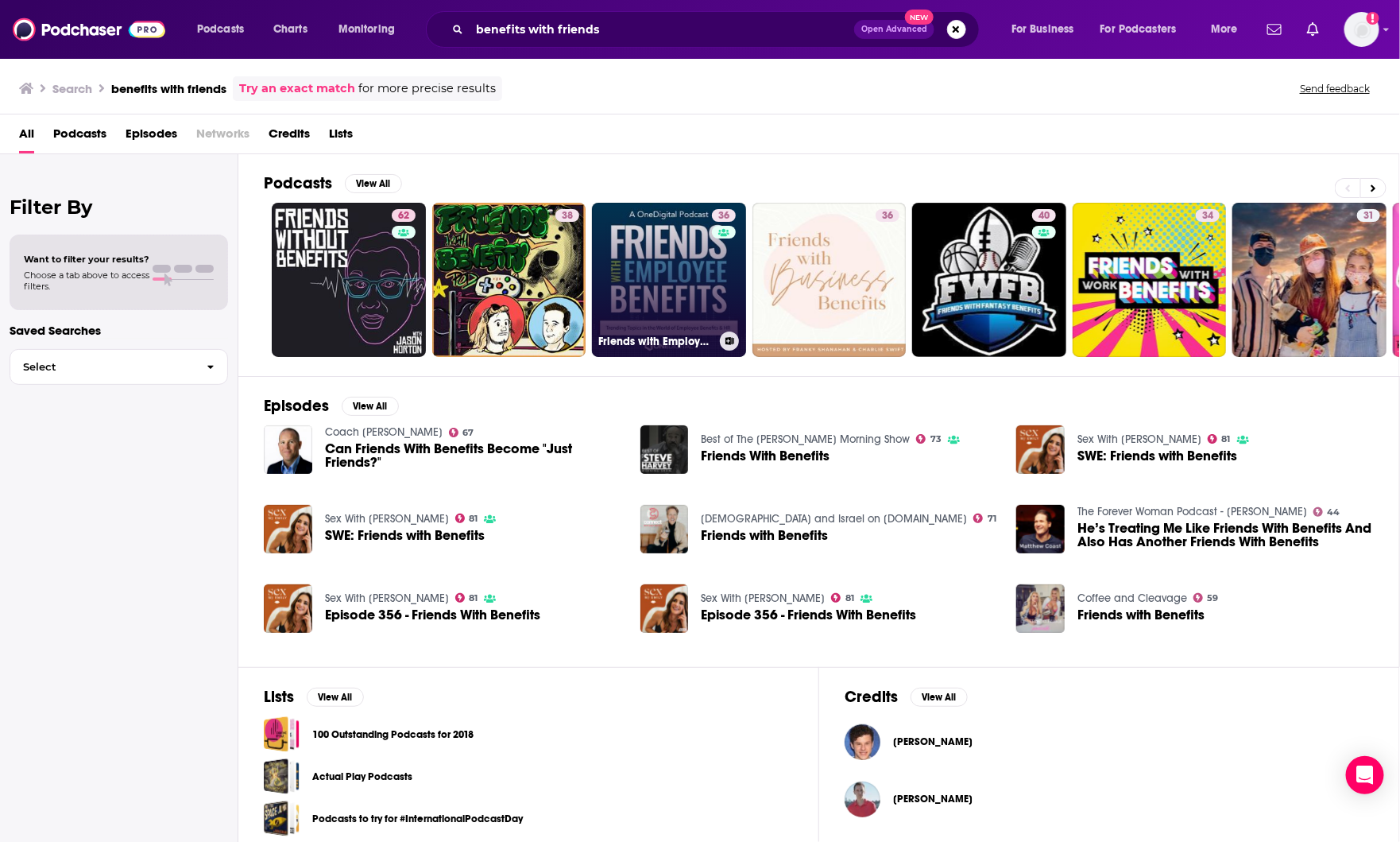
click at [680, 278] on link "36 Friends with Employee Benefits" at bounding box center [669, 280] width 154 height 154
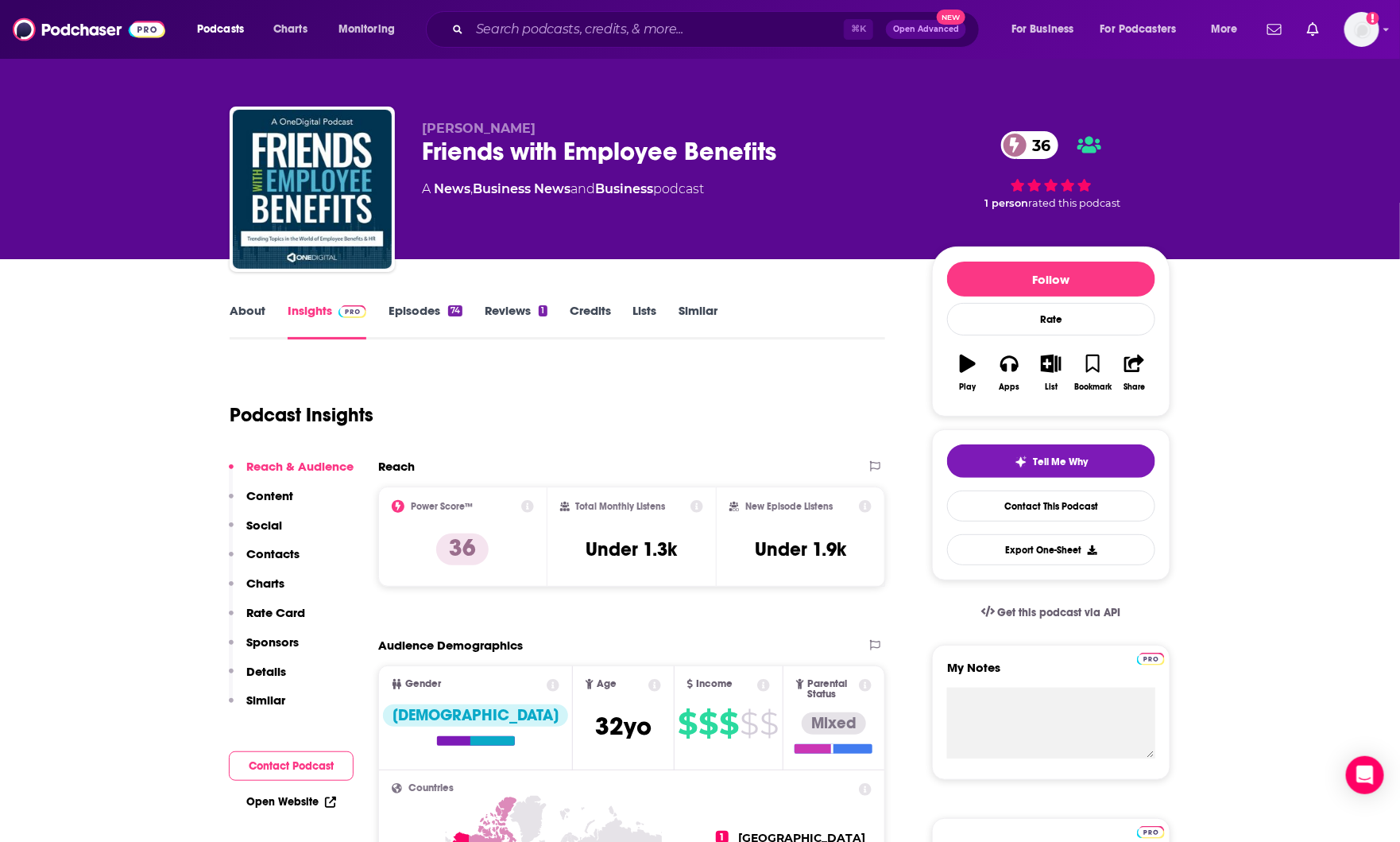
click at [264, 312] on link "About" at bounding box center [247, 321] width 36 height 37
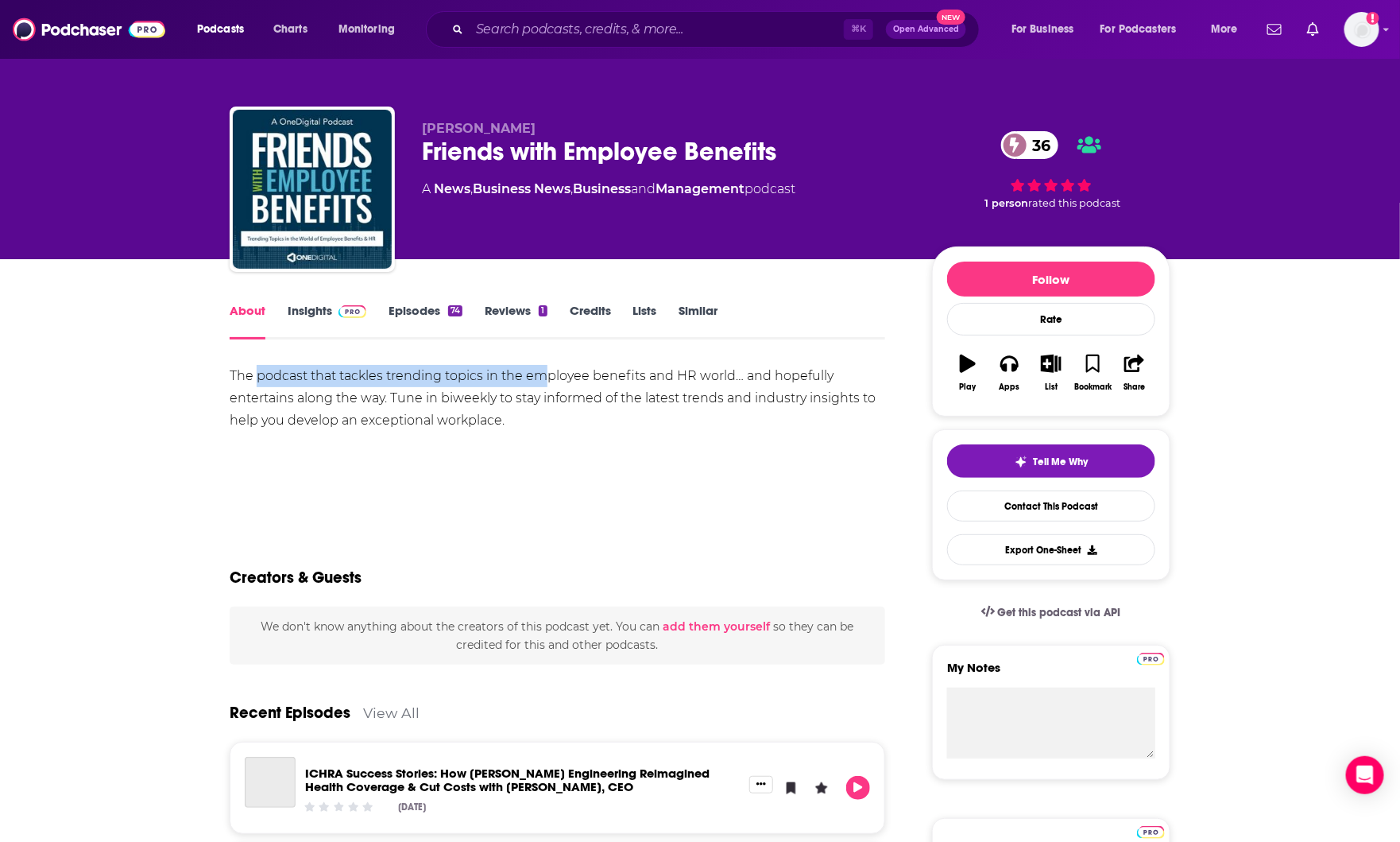
drag, startPoint x: 260, startPoint y: 383, endPoint x: 551, endPoint y: 380, distance: 291.0
click at [551, 380] on div "The podcast that tackles trending topics in the employee benefits and HR world……" at bounding box center [557, 398] width 656 height 67
drag, startPoint x: 565, startPoint y: 380, endPoint x: 783, endPoint y: 382, distance: 218.0
click at [783, 382] on div "The podcast that tackles trending topics in the employee benefits and HR world……" at bounding box center [557, 398] width 656 height 67
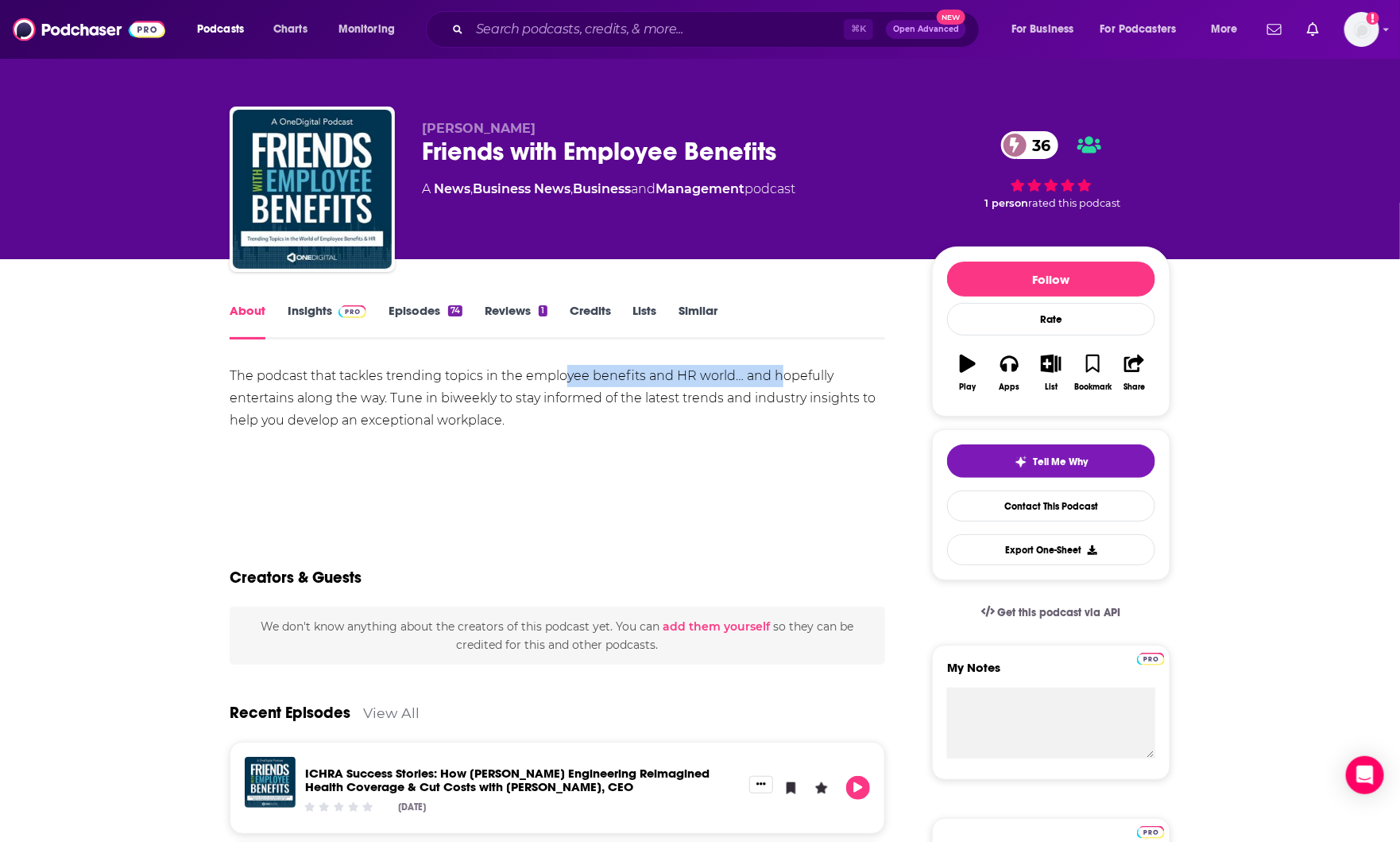
click at [783, 382] on div "The podcast that tackles trending topics in the employee benefits and HR world……" at bounding box center [557, 398] width 656 height 67
drag, startPoint x: 258, startPoint y: 401, endPoint x: 355, endPoint y: 401, distance: 97.0
click at [355, 401] on div "The podcast that tackles trending topics in the employee benefits and HR world……" at bounding box center [557, 398] width 656 height 67
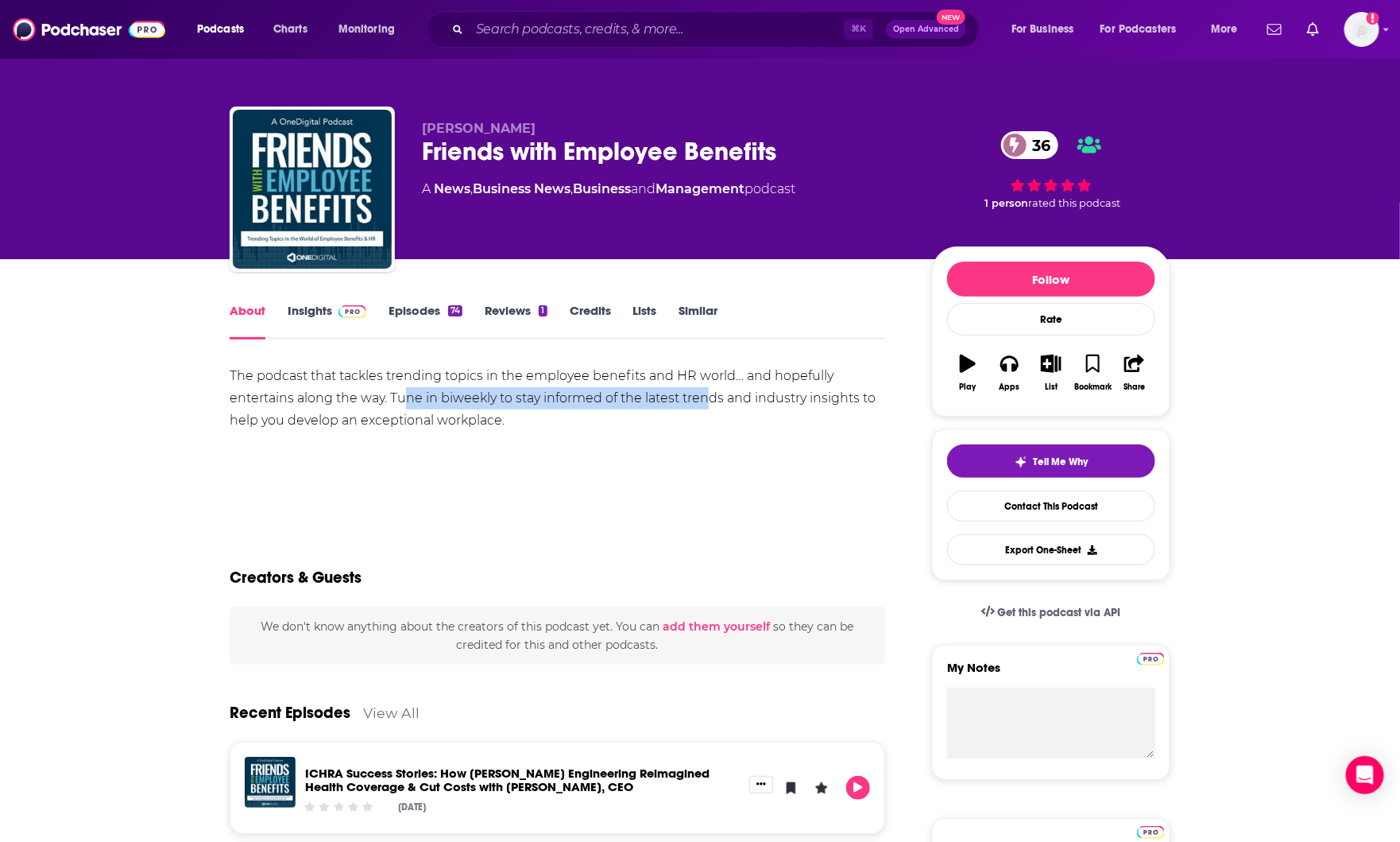
drag, startPoint x: 406, startPoint y: 401, endPoint x: 718, endPoint y: 403, distance: 312.0
click at [718, 403] on div "The podcast that tackles trending topics in the employee benefits and HR world……" at bounding box center [557, 398] width 656 height 67
click at [722, 403] on div "The podcast that tackles trending topics in the employee benefits and HR world……" at bounding box center [557, 398] width 656 height 67
drag, startPoint x: 265, startPoint y: 403, endPoint x: 517, endPoint y: 407, distance: 252.0
click at [517, 407] on div "The podcast that tackles trending topics in the employee benefits and HR world……" at bounding box center [557, 398] width 656 height 67
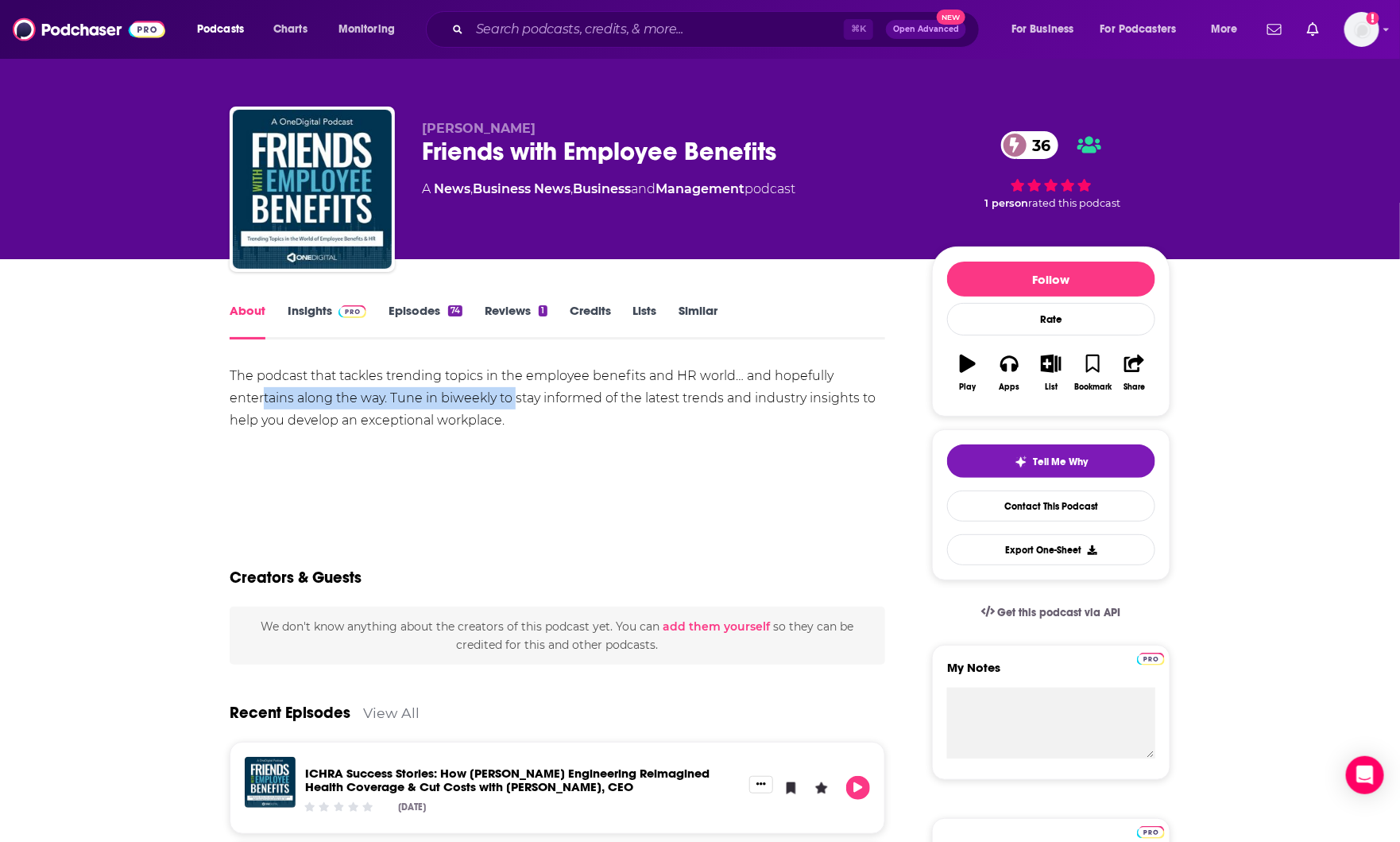
click at [517, 407] on div "The podcast that tackles trending topics in the employee benefits and HR world……" at bounding box center [557, 398] width 656 height 67
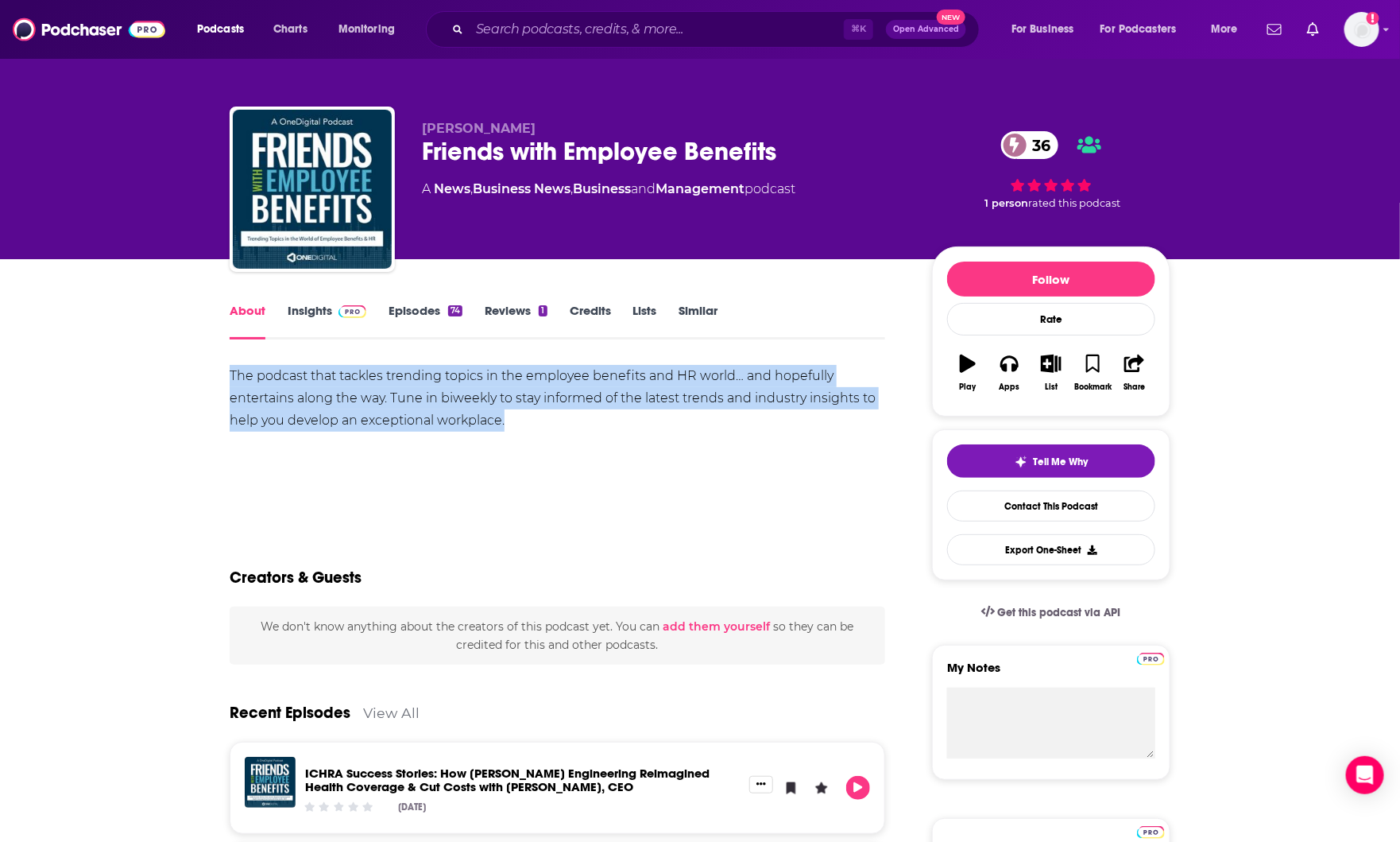
click at [517, 407] on div "The podcast that tackles trending topics in the employee benefits and HR world……" at bounding box center [557, 398] width 656 height 67
click at [528, 428] on div "The podcast that tackles trending topics in the employee benefits and HR world……" at bounding box center [557, 398] width 656 height 67
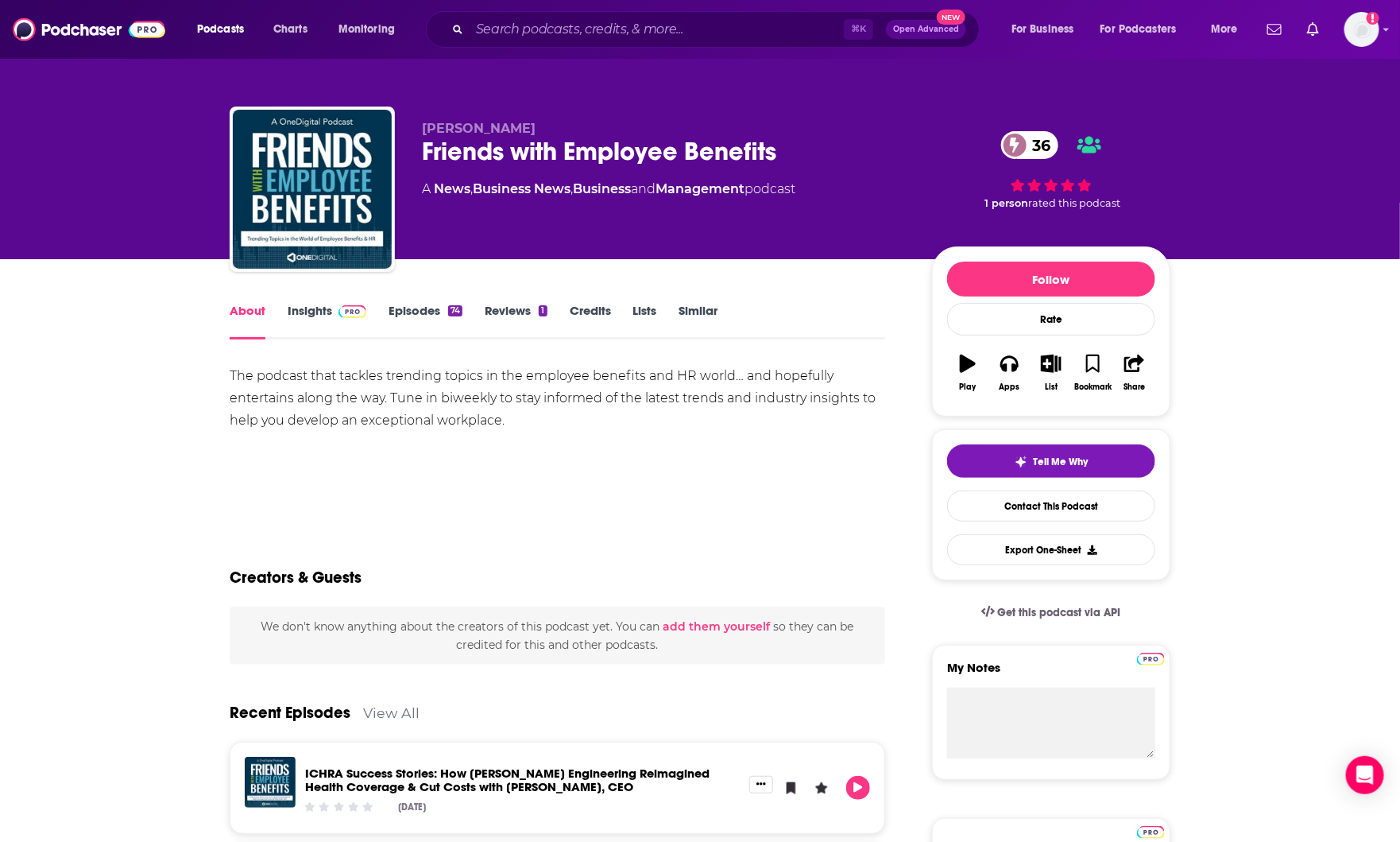
click at [332, 317] on span at bounding box center [349, 310] width 34 height 15
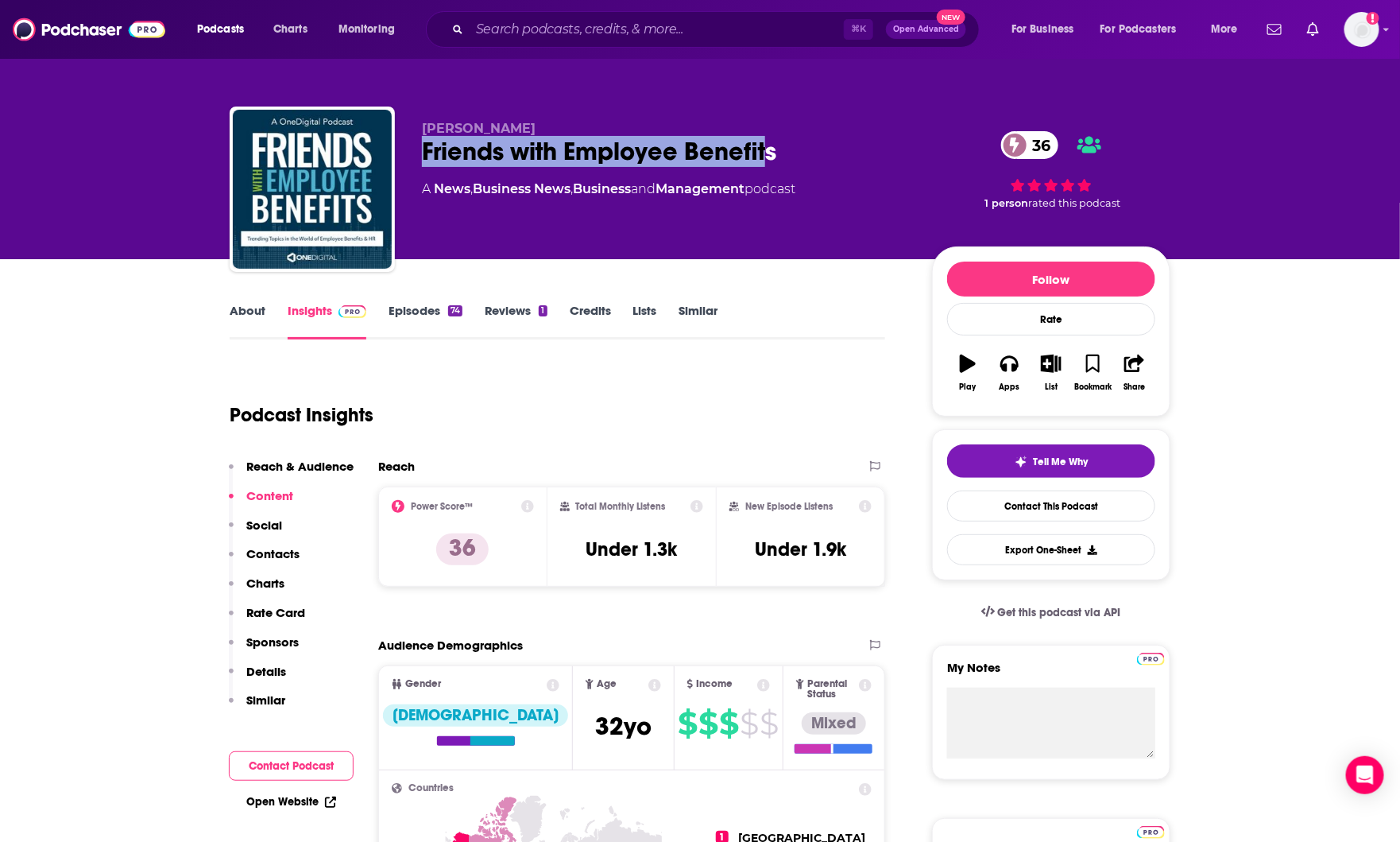
drag, startPoint x: 418, startPoint y: 158, endPoint x: 770, endPoint y: 155, distance: 352.0
click at [770, 155] on div "[PERSON_NAME] Friends with Employee Benefits 36 A News , Business News , Busine…" at bounding box center [700, 192] width 941 height 172
click at [770, 155] on div "Friends with Employee Benefits 36" at bounding box center [664, 151] width 485 height 31
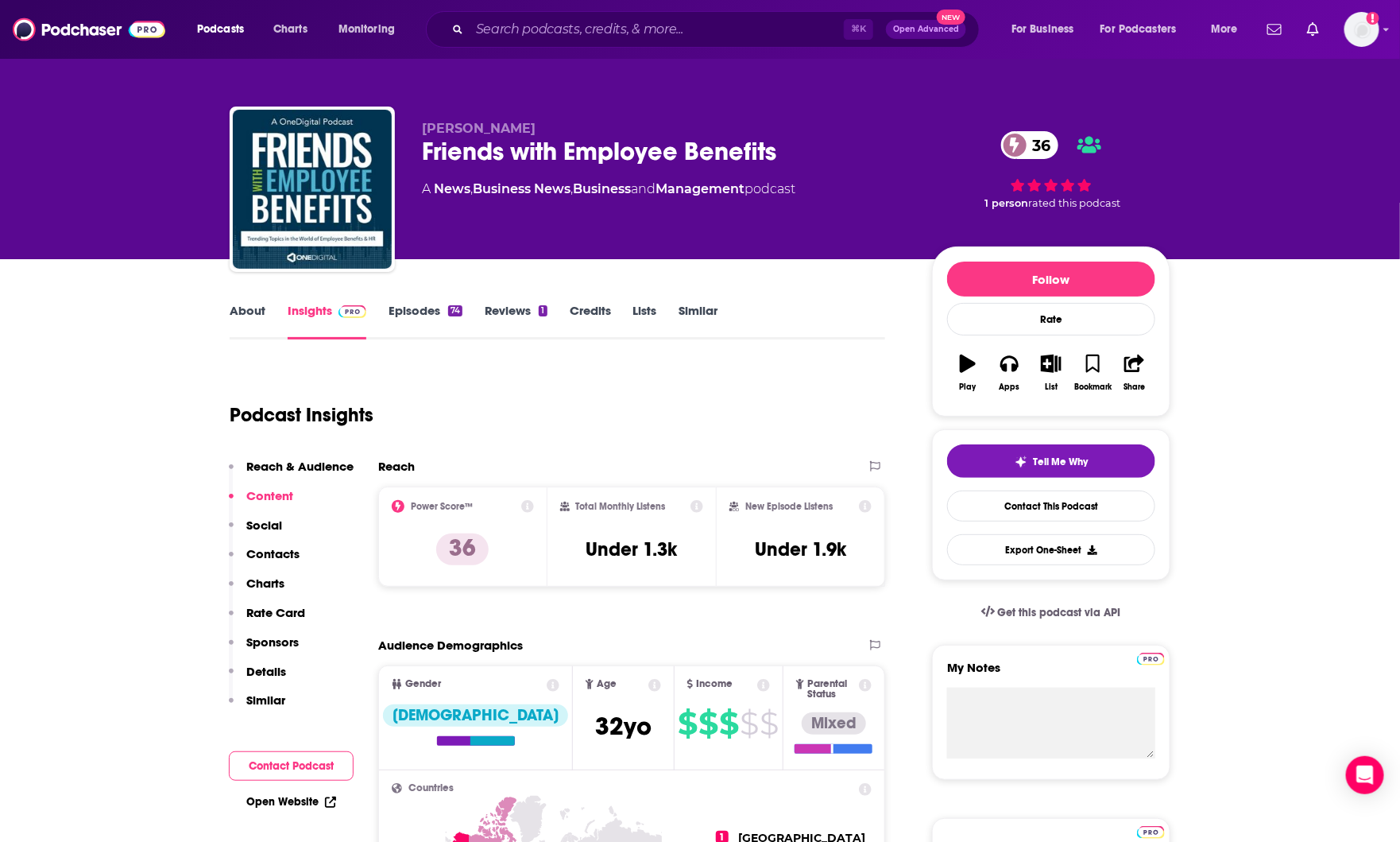
click at [537, 13] on div "⌘ K Open Advanced New" at bounding box center [703, 29] width 554 height 37
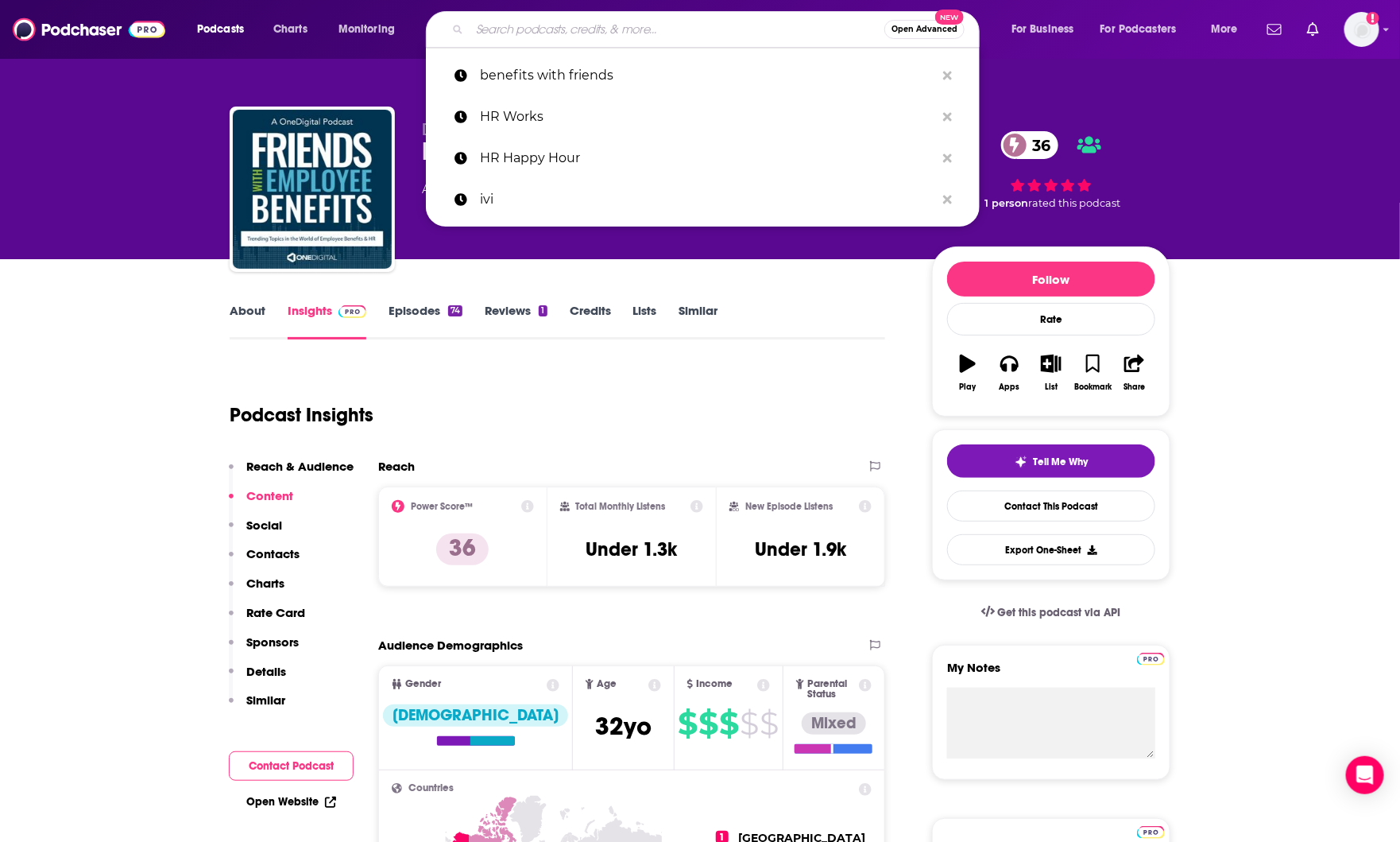
click at [535, 21] on input "Search podcasts, credits, & more..." at bounding box center [677, 29] width 415 height 25
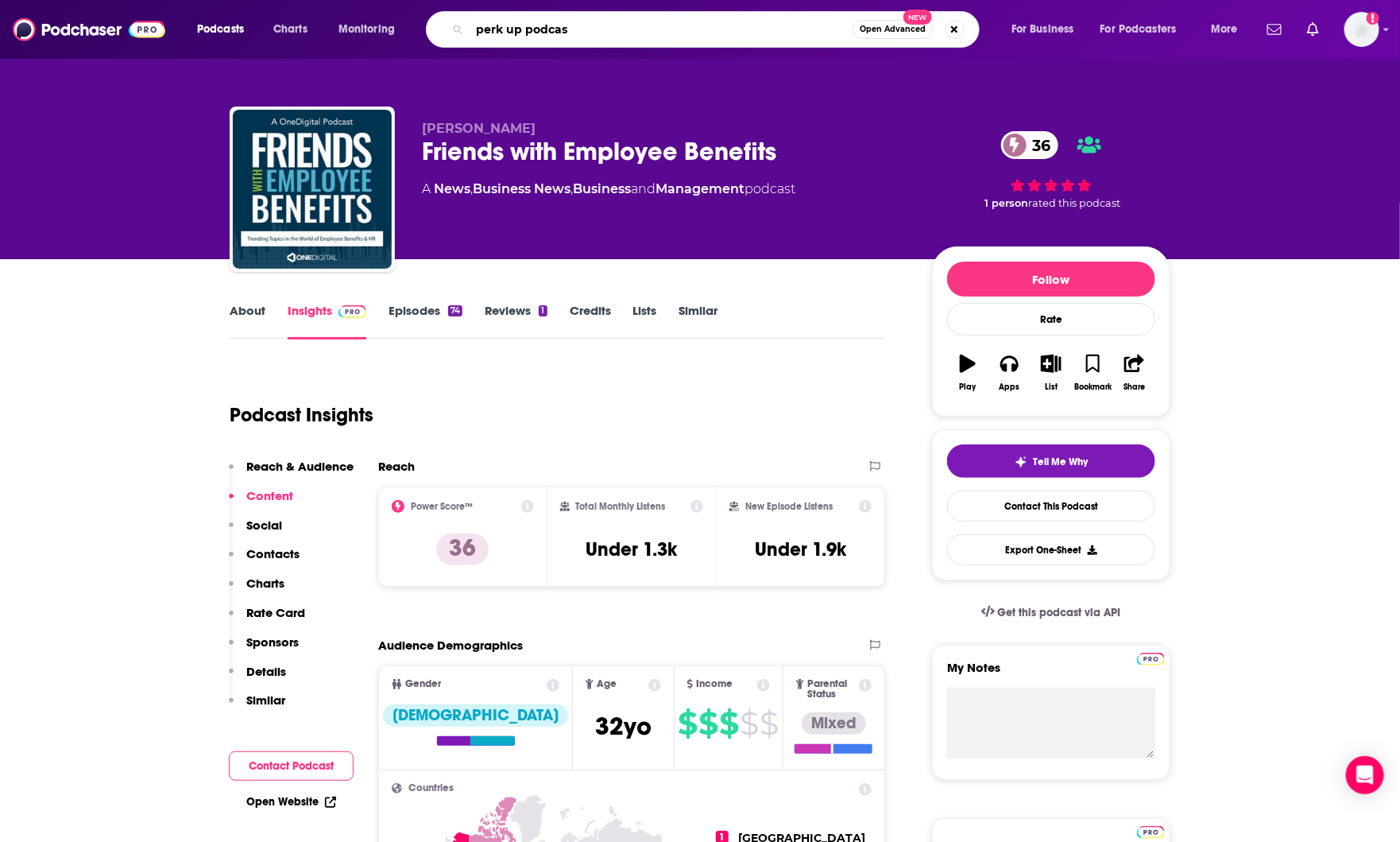
type input "perk up podcast"
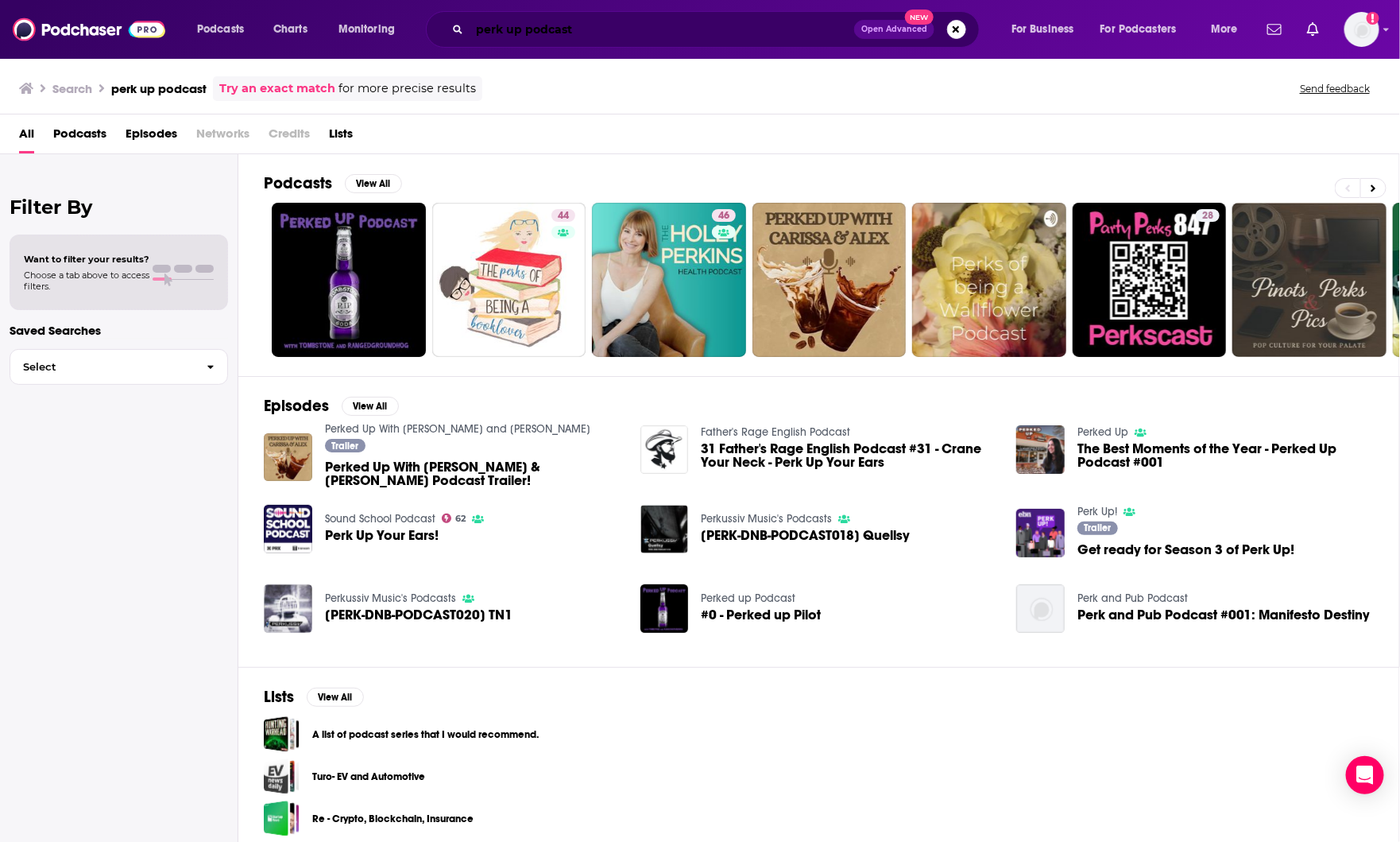
click at [552, 32] on input "perk up podcast" at bounding box center [661, 29] width 385 height 25
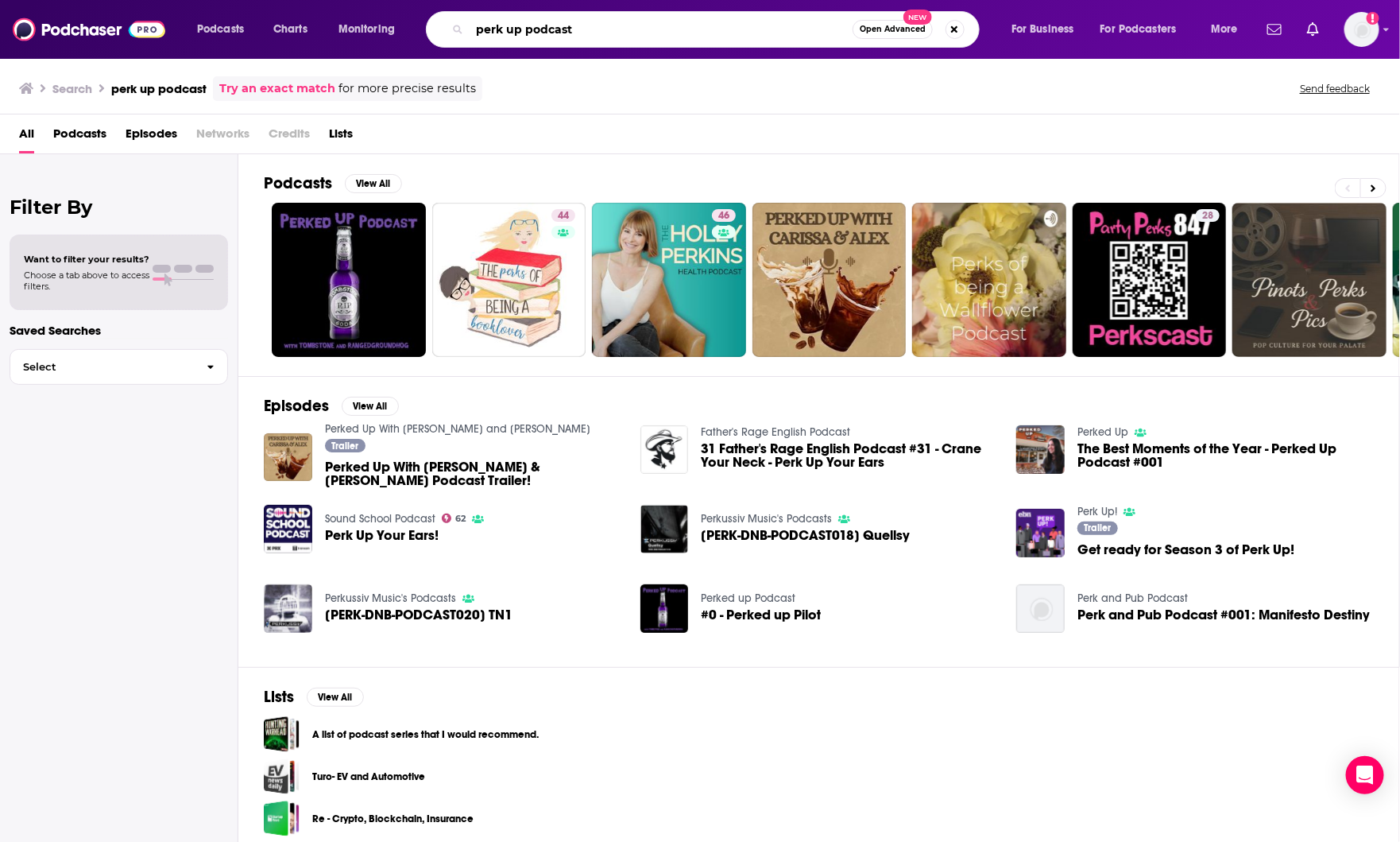
click at [552, 32] on input "perk up podcast" at bounding box center [661, 29] width 383 height 25
type input "perk up"
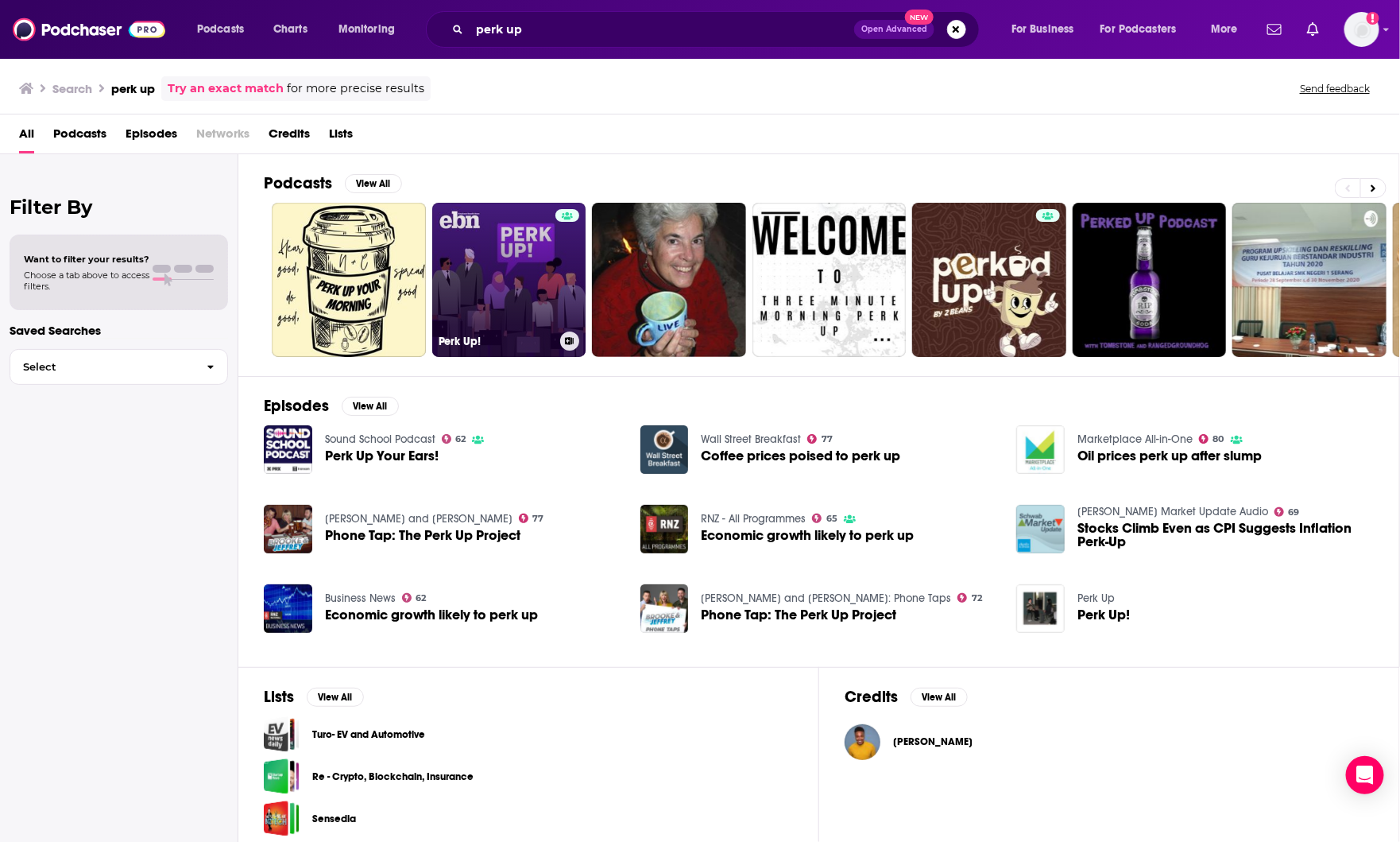
click at [546, 205] on link "Perk Up!" at bounding box center [510, 280] width 154 height 154
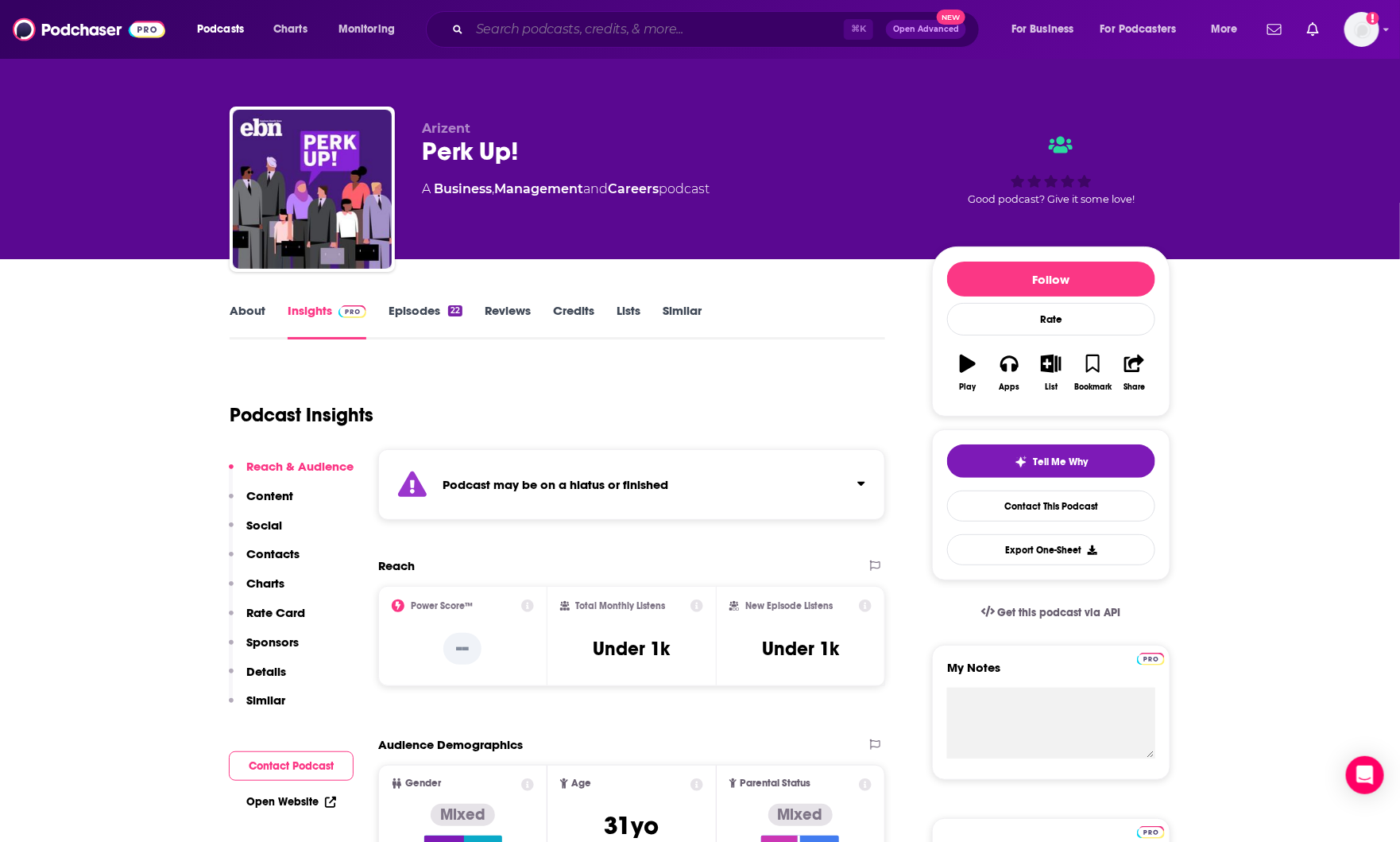
click at [483, 29] on input "Search podcasts, credits, & more..." at bounding box center [656, 29] width 374 height 25
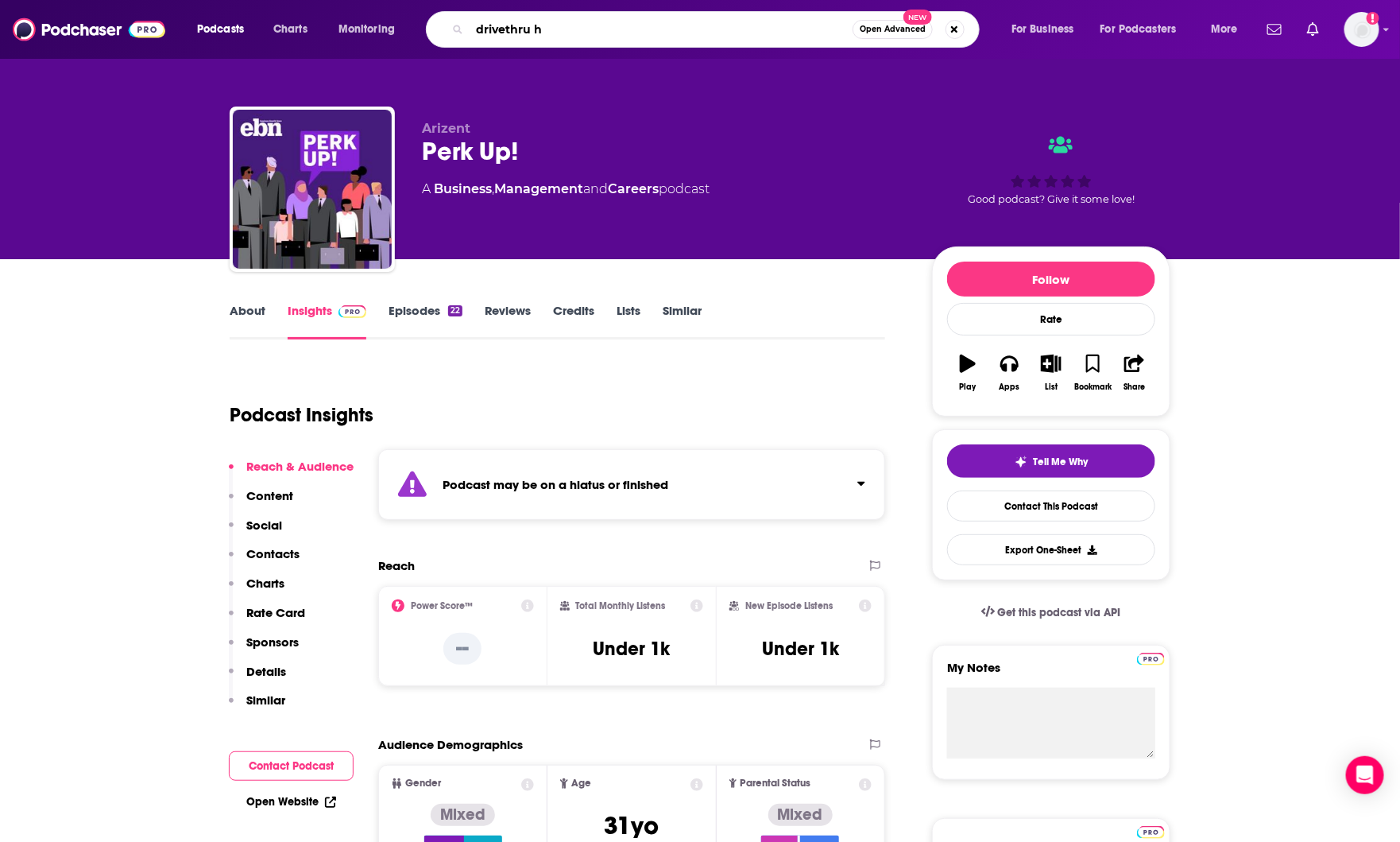
type input "drivethru hr"
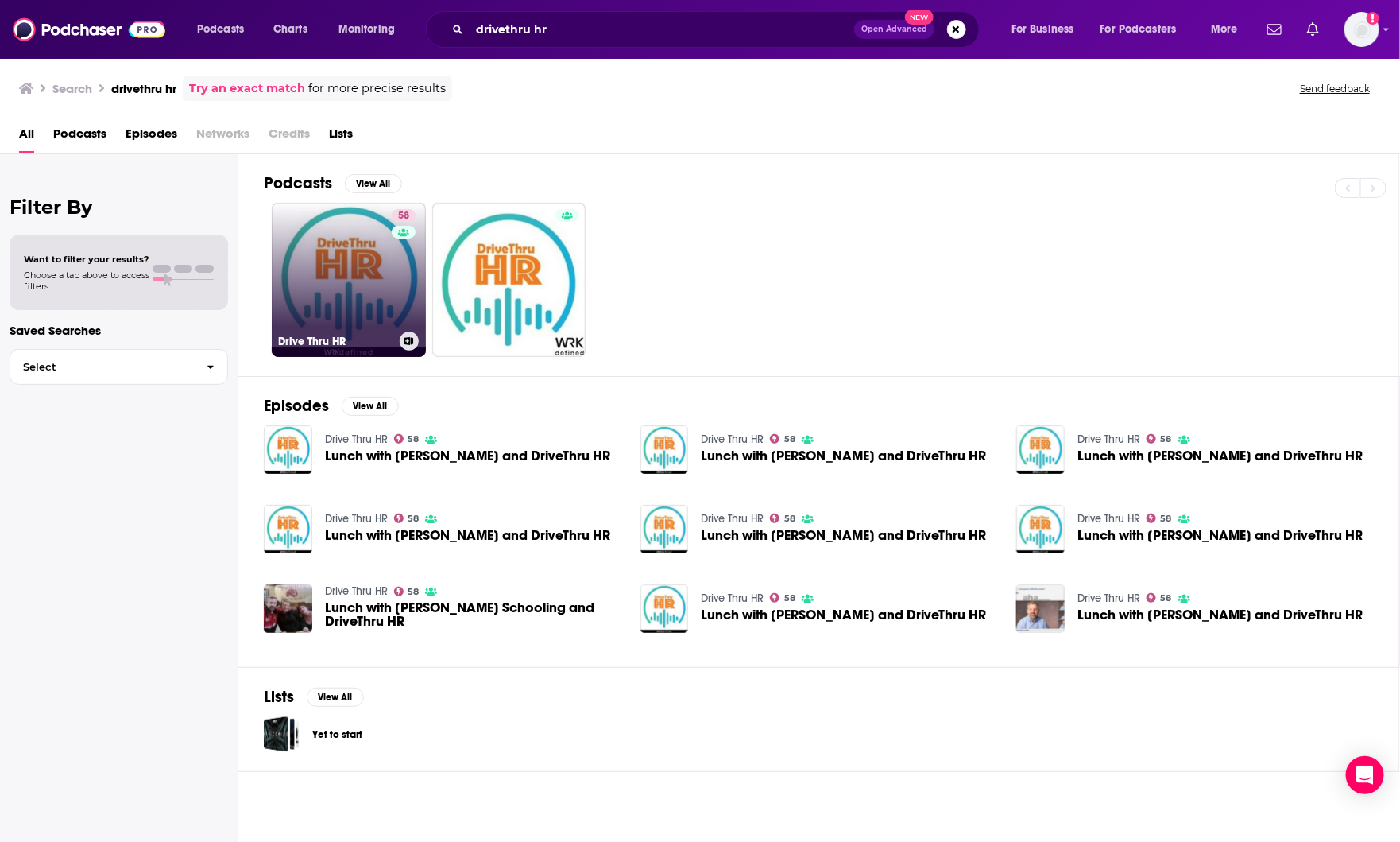
click at [353, 289] on link "58 Drive Thru HR" at bounding box center [349, 280] width 154 height 154
